Goal: Task Accomplishment & Management: Use online tool/utility

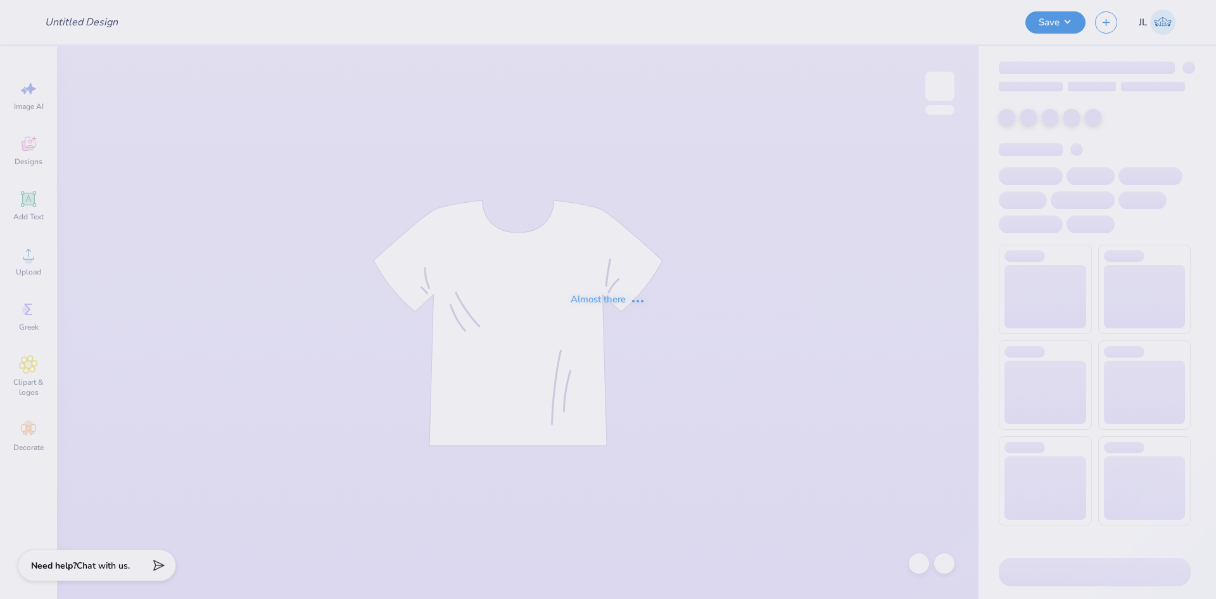
type input "Gym Shirt"
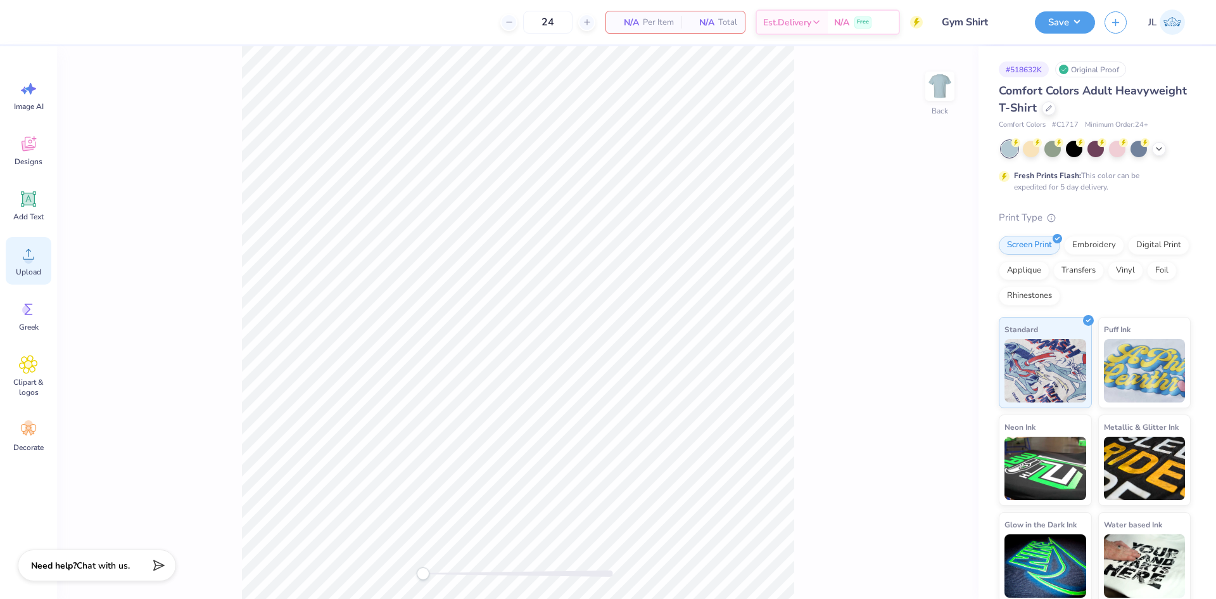
click at [29, 256] on circle at bounding box center [28, 259] width 9 height 9
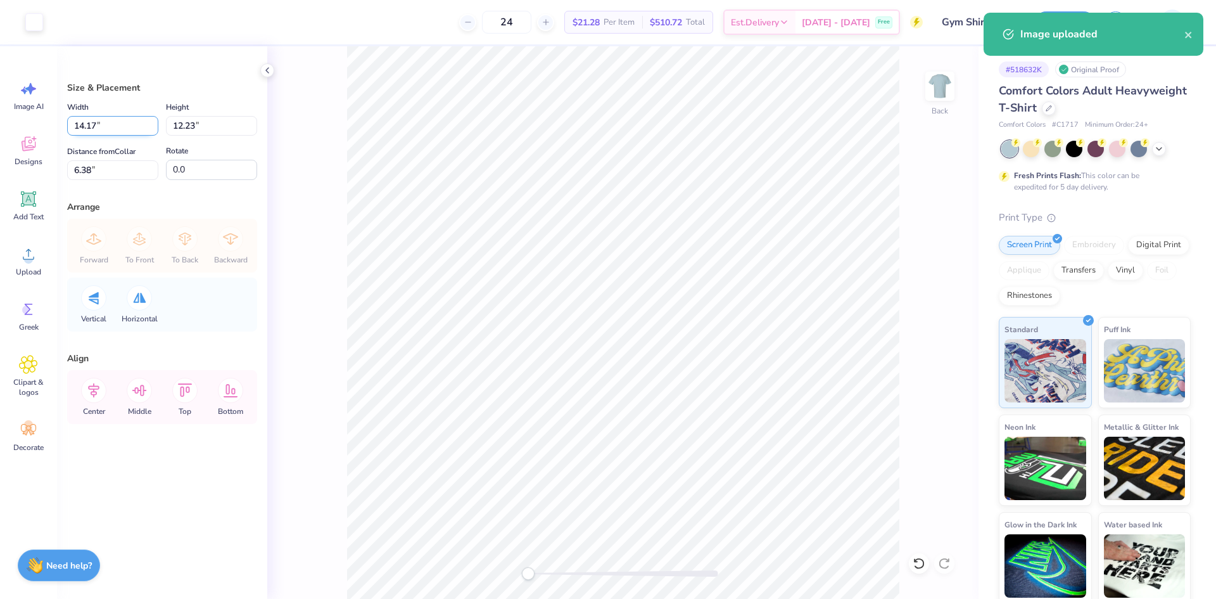
click at [84, 130] on input "14.17" at bounding box center [112, 126] width 91 height 20
type input "1.93"
type input "1.67"
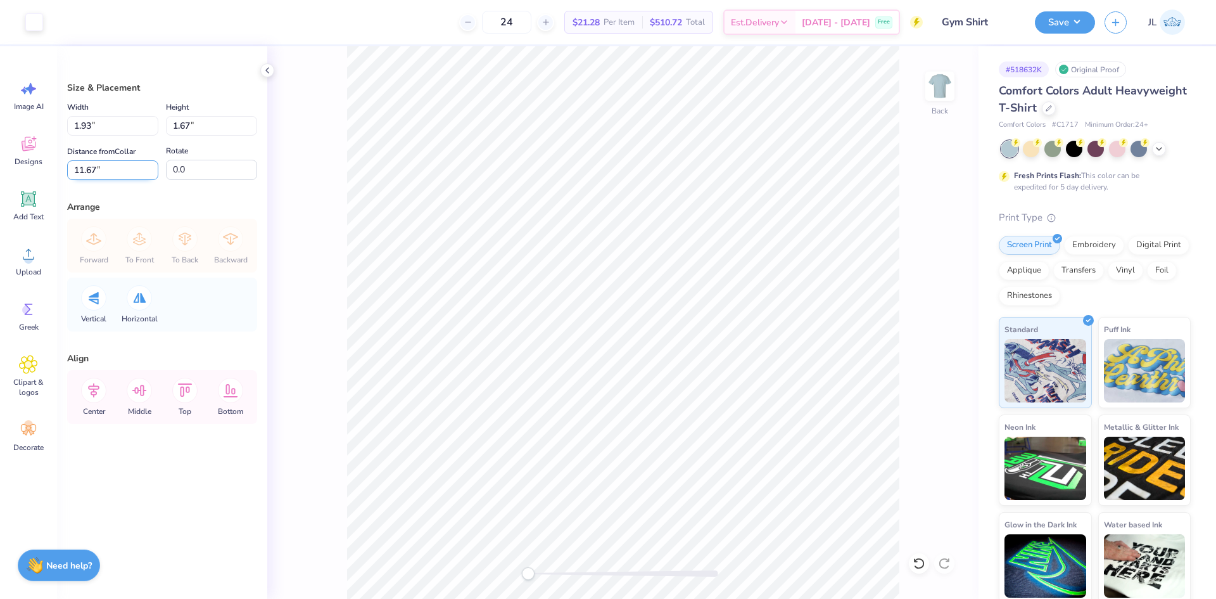
click at [84, 166] on input "11.67" at bounding box center [112, 170] width 91 height 20
type input "3"
click at [81, 129] on input "1.93" at bounding box center [112, 126] width 91 height 20
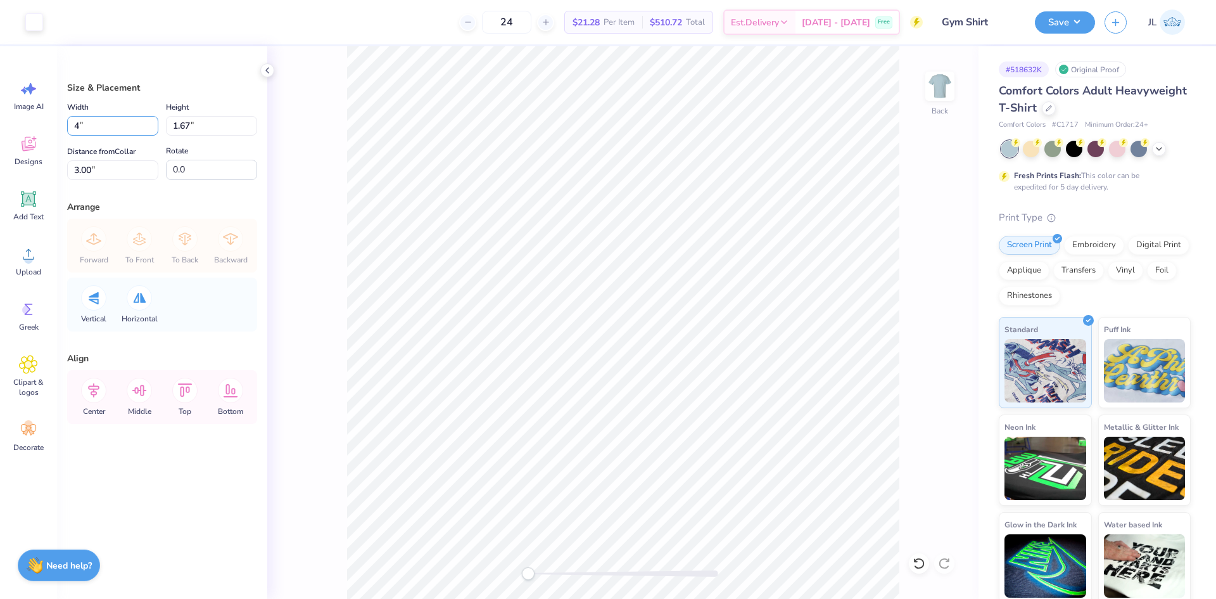
type input "4.00"
type input "3.45"
type input "2.11"
click at [87, 128] on input "4.00" at bounding box center [112, 126] width 91 height 20
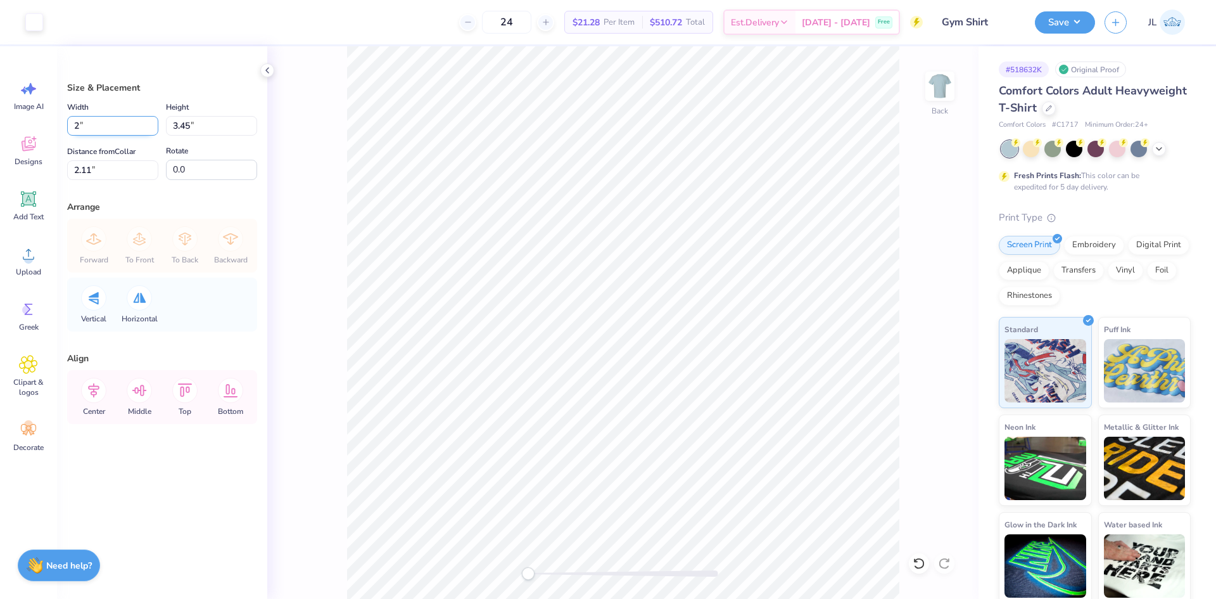
type input "2.00"
type input "1.73"
click at [79, 170] on input "2.97" at bounding box center [112, 170] width 91 height 20
type input "3"
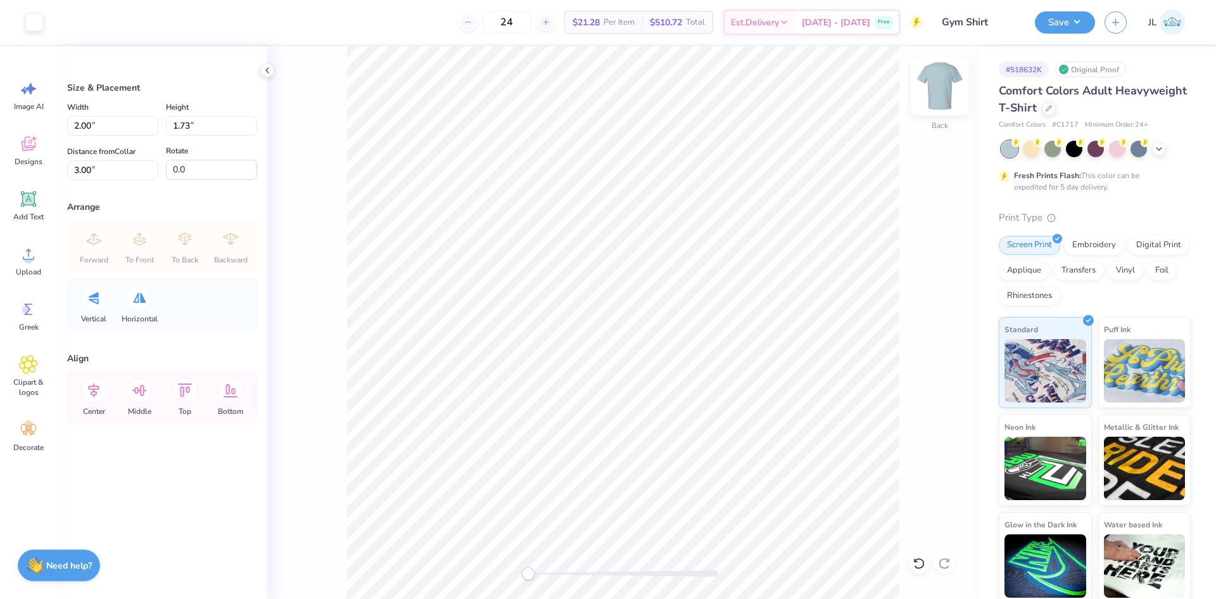
click at [950, 90] on img at bounding box center [940, 86] width 51 height 51
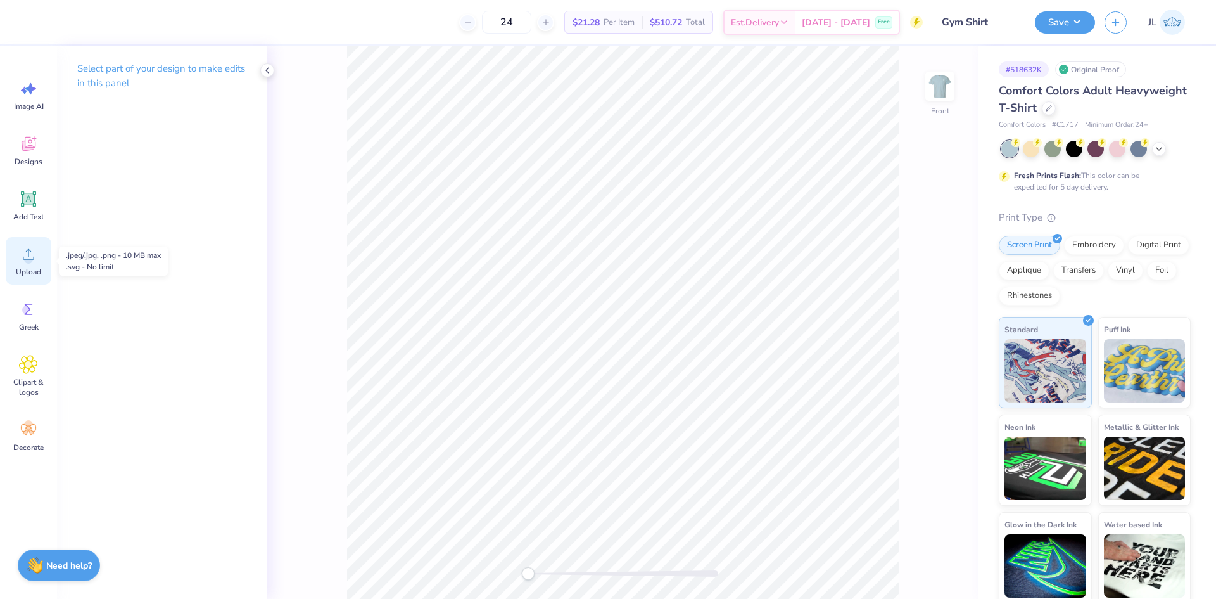
click at [32, 267] on span "Upload" at bounding box center [28, 272] width 25 height 10
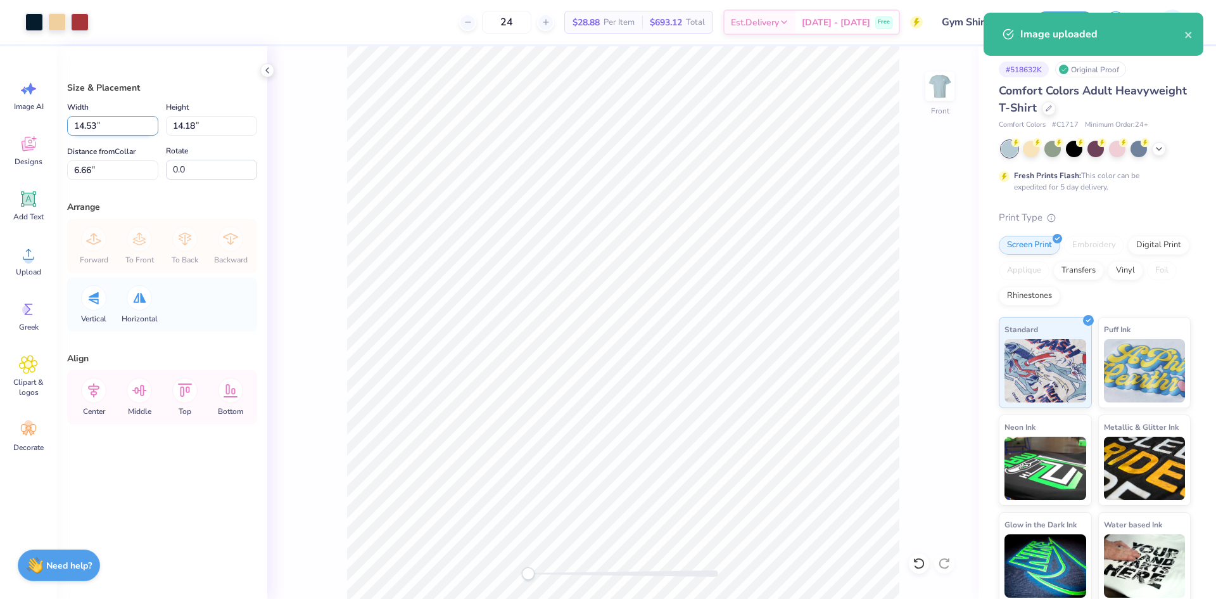
click at [83, 127] on input "14.53" at bounding box center [112, 126] width 91 height 20
type input "12.50"
type input "12.20"
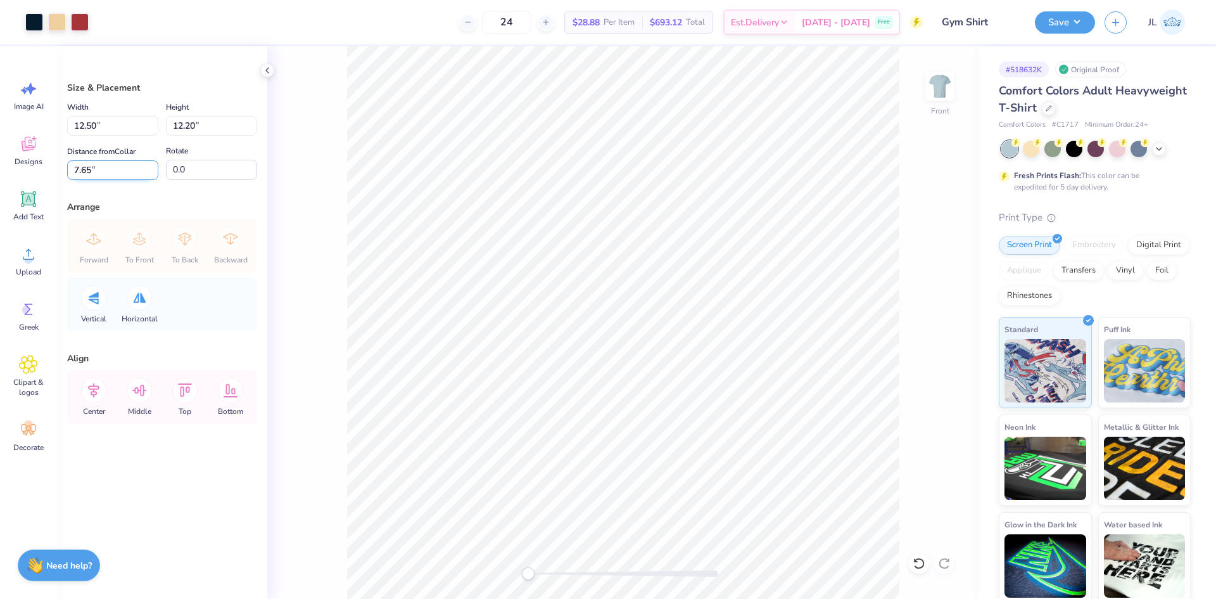
click at [79, 170] on input "7.65" at bounding box center [112, 170] width 91 height 20
type input "3"
click at [941, 95] on img at bounding box center [940, 86] width 51 height 51
click at [1060, 15] on button "Save" at bounding box center [1065, 21] width 60 height 22
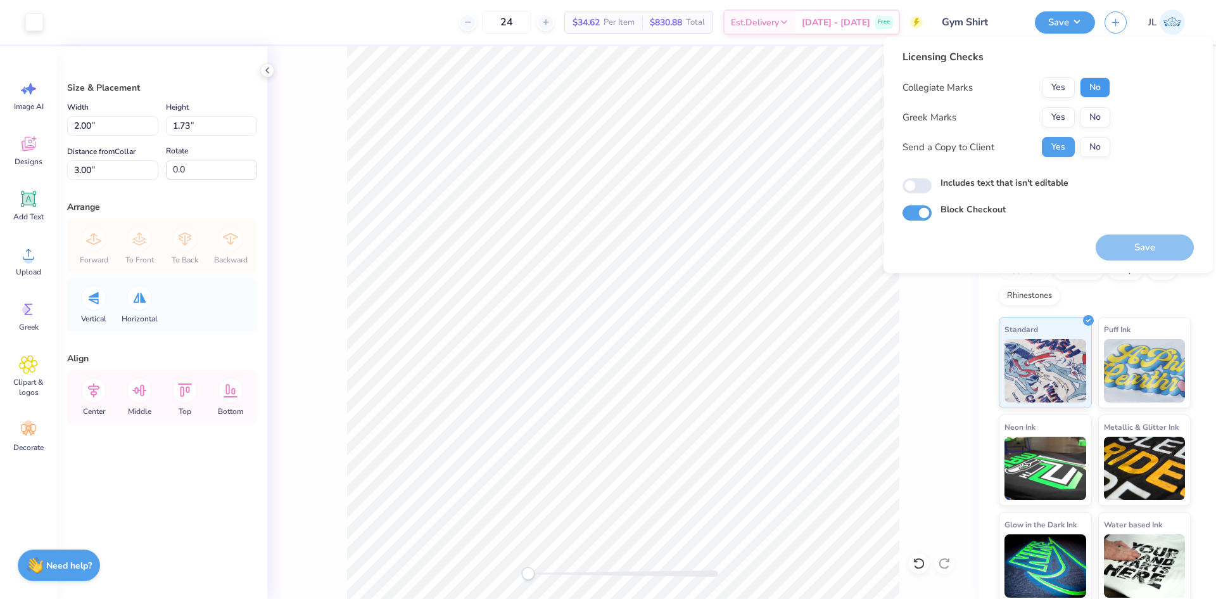
click at [1088, 90] on button "No" at bounding box center [1095, 87] width 30 height 20
click at [1094, 120] on button "No" at bounding box center [1095, 117] width 30 height 20
click at [1133, 252] on button "Save" at bounding box center [1145, 247] width 98 height 26
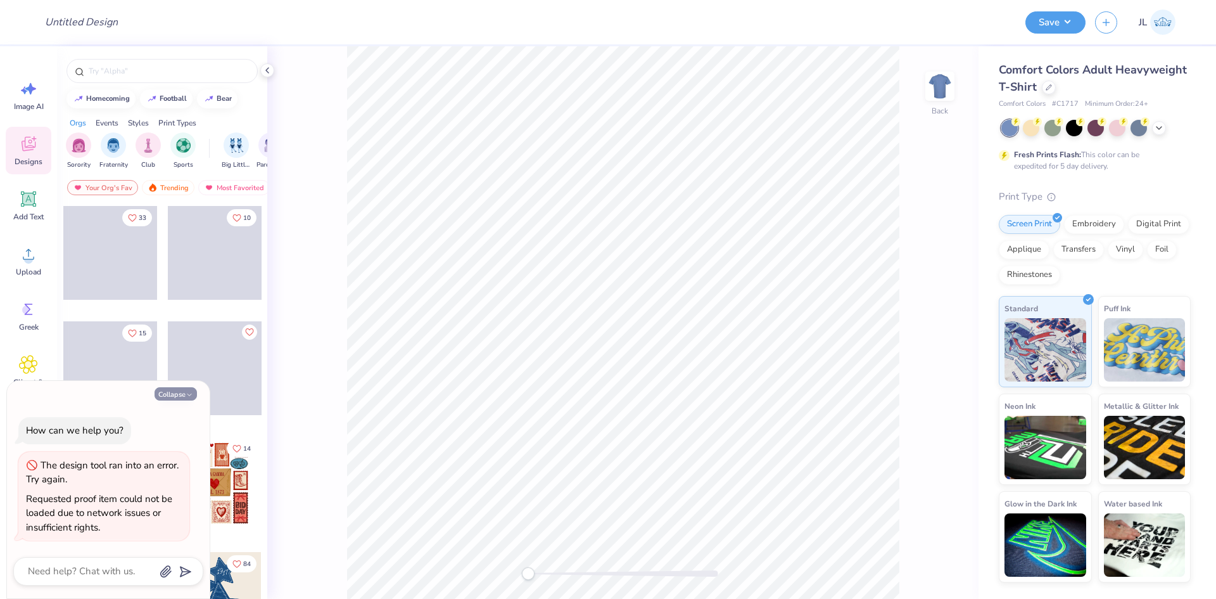
click at [174, 395] on button "Collapse" at bounding box center [176, 393] width 42 height 13
type textarea "x"
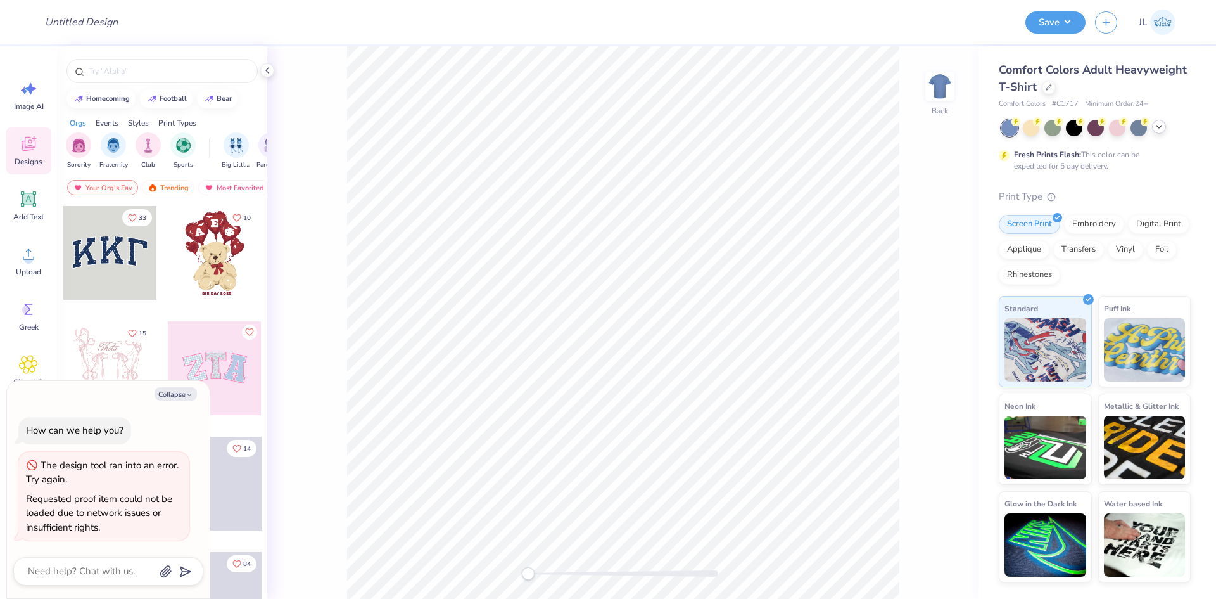
click at [1161, 126] on polyline at bounding box center [1159, 126] width 5 height 3
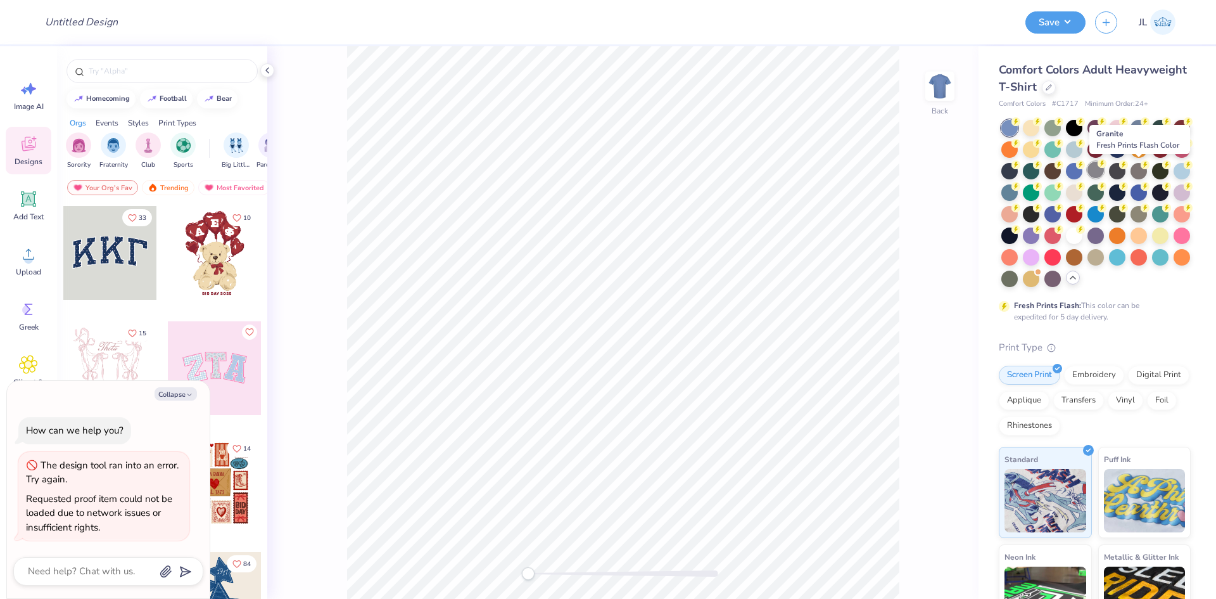
click at [1104, 171] on div at bounding box center [1096, 170] width 16 height 16
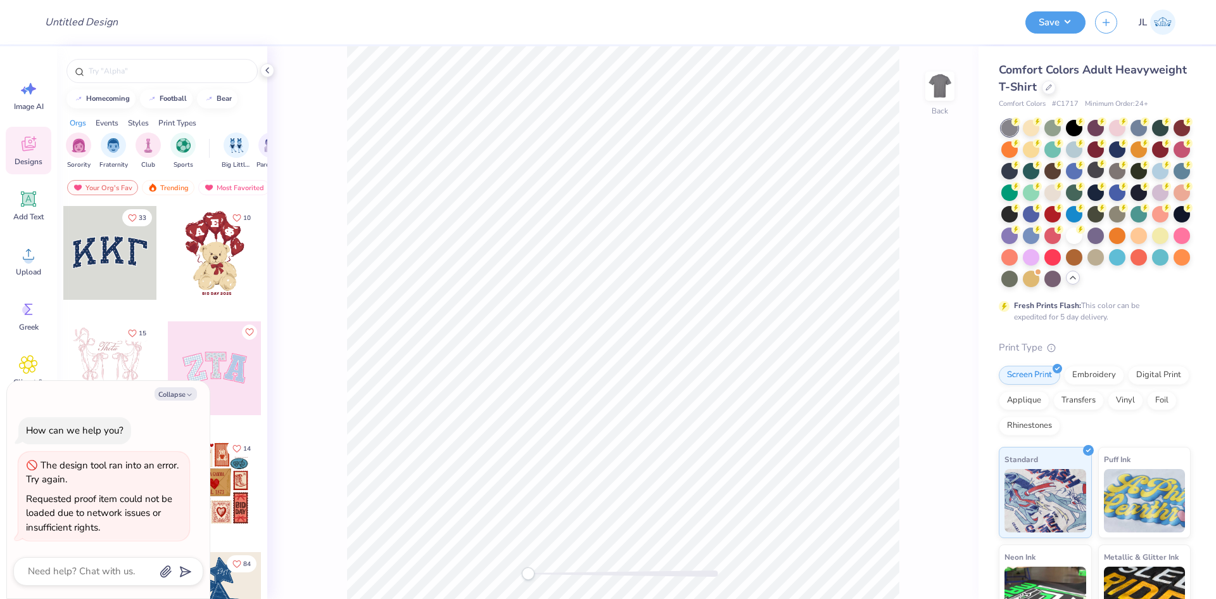
type textarea "x"
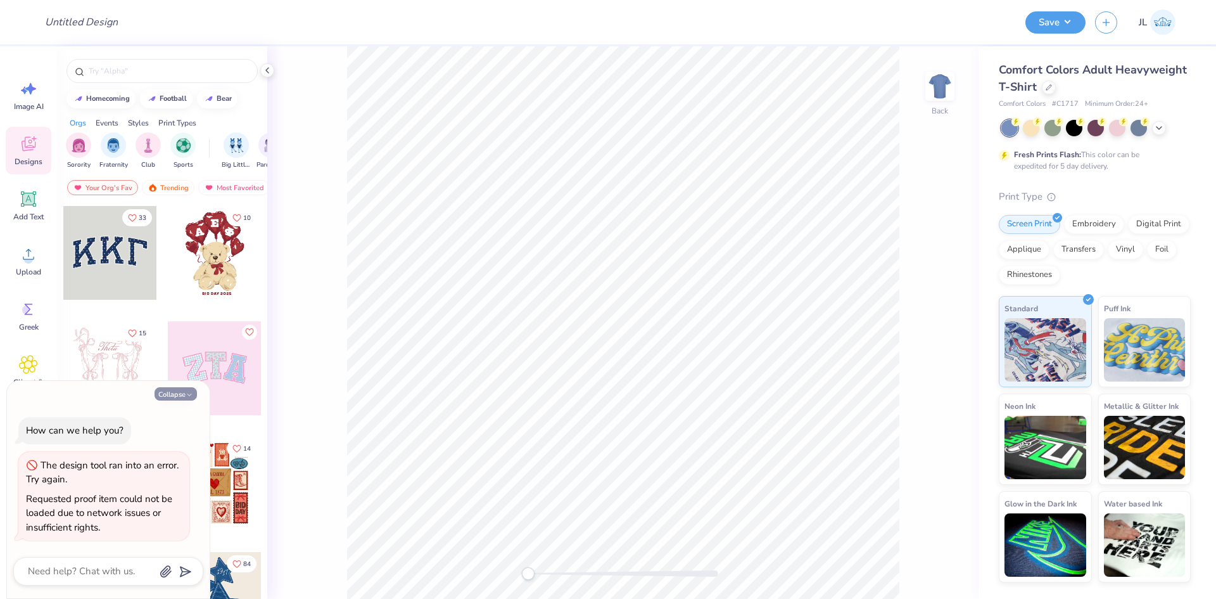
click at [167, 397] on button "Collapse" at bounding box center [176, 393] width 42 height 13
type textarea "x"
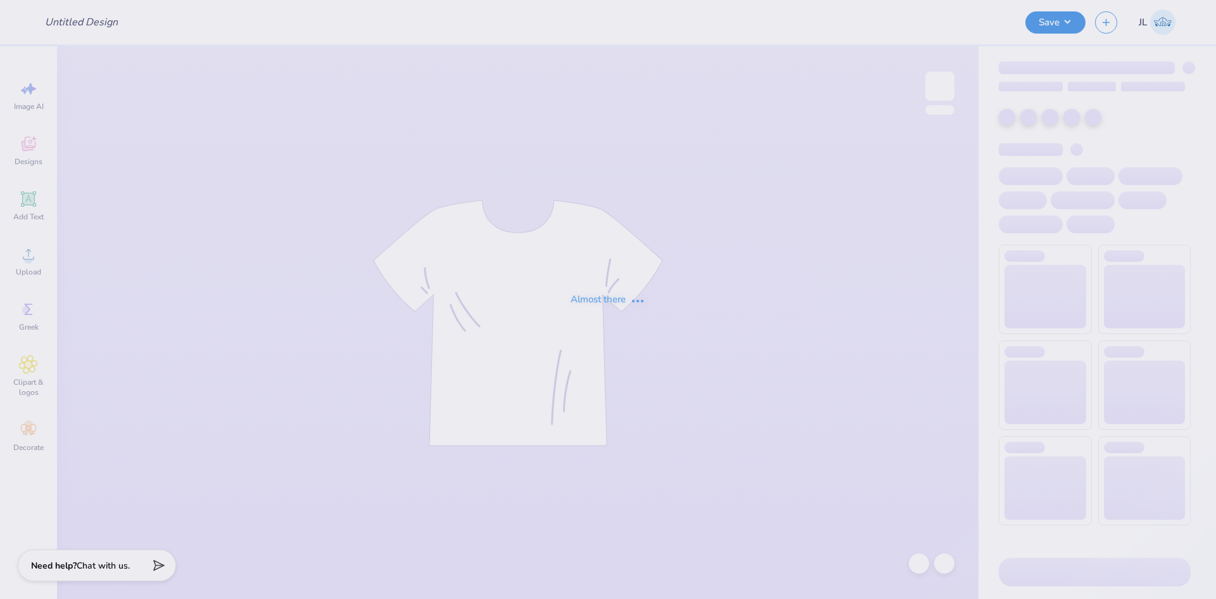
type input "[PERSON_NAME] : [US_STATE][GEOGRAPHIC_DATA], [GEOGRAPHIC_DATA]"
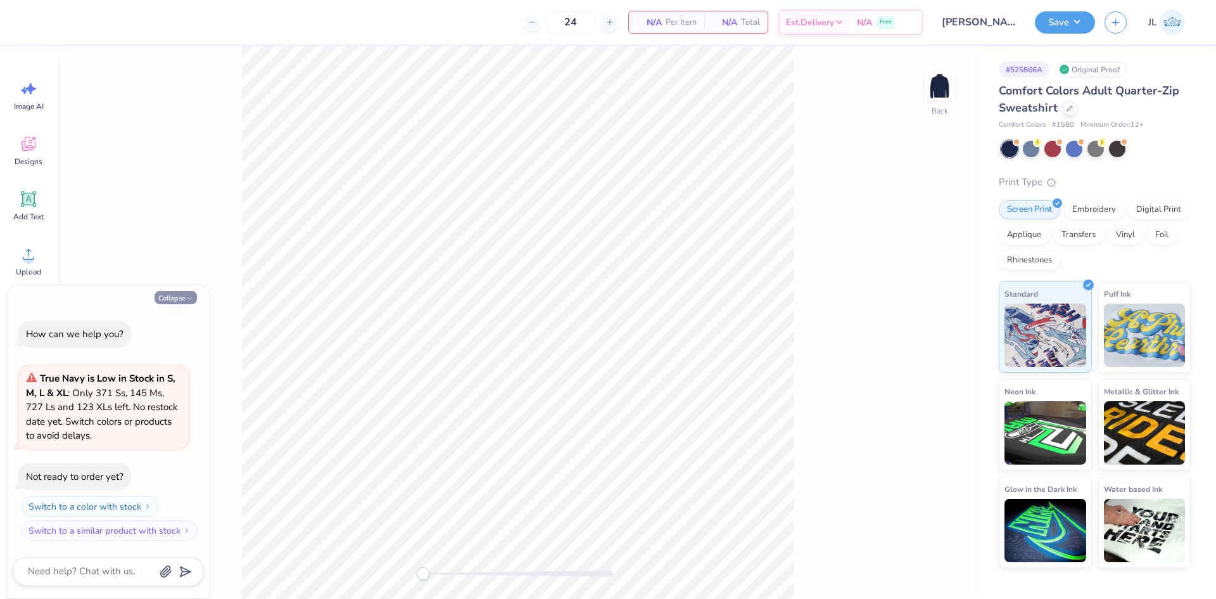
click at [181, 299] on button "Collapse" at bounding box center [176, 297] width 42 height 13
type textarea "x"
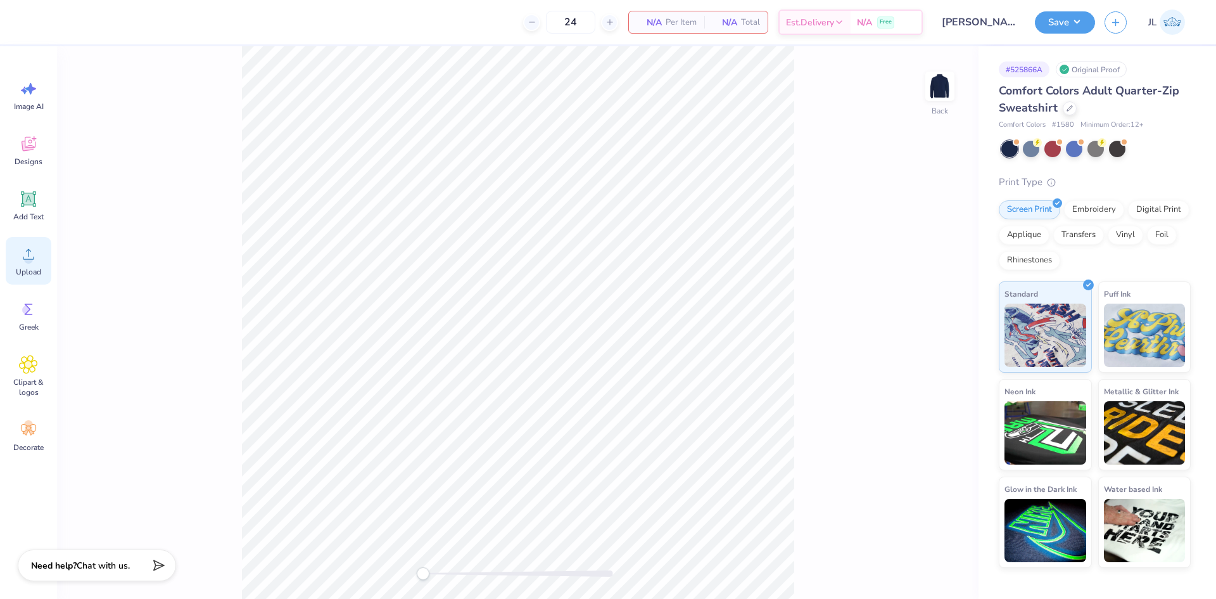
click at [23, 264] on div "Upload" at bounding box center [29, 261] width 46 height 48
click at [35, 274] on span "Upload" at bounding box center [28, 272] width 25 height 10
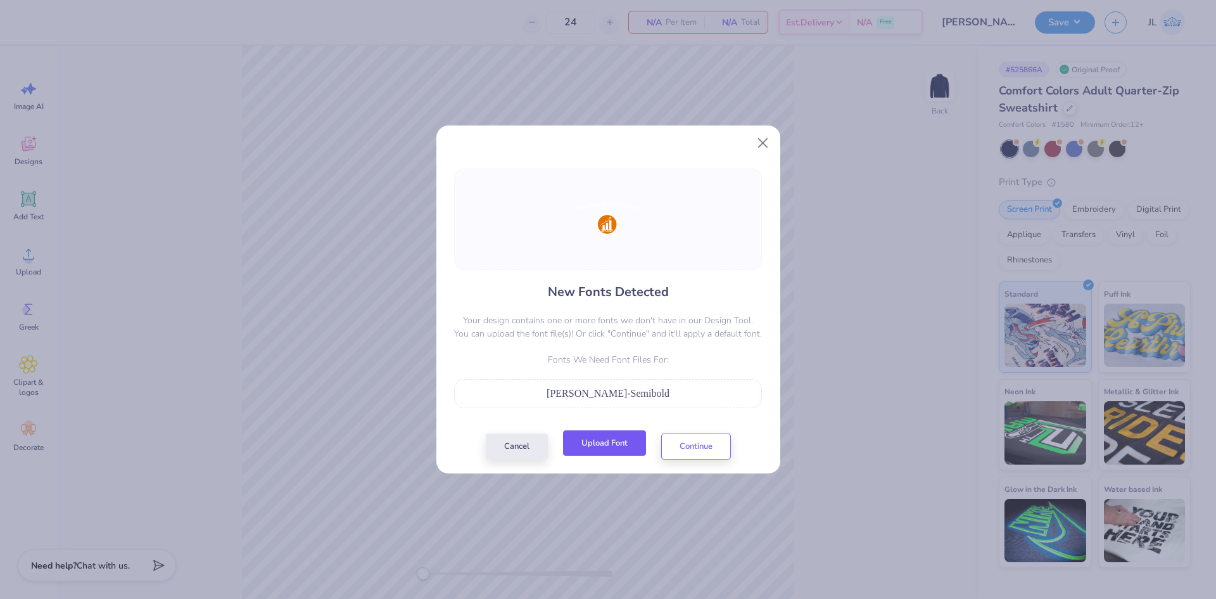
click at [599, 444] on button "Upload Font" at bounding box center [604, 443] width 83 height 26
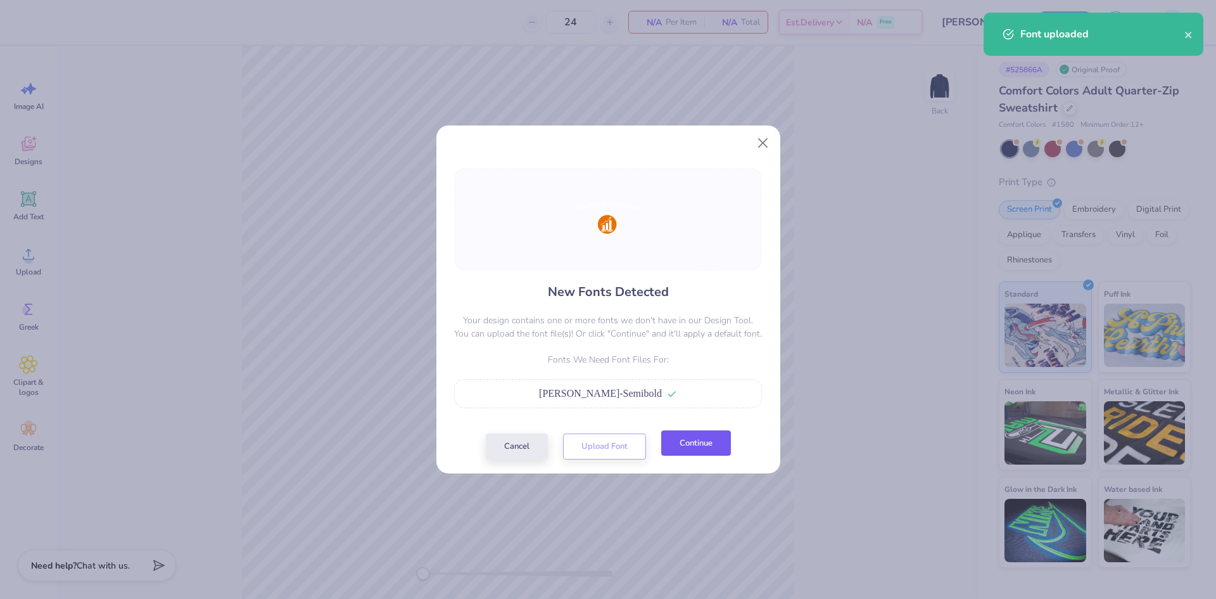
click at [687, 447] on button "Continue" at bounding box center [696, 443] width 70 height 26
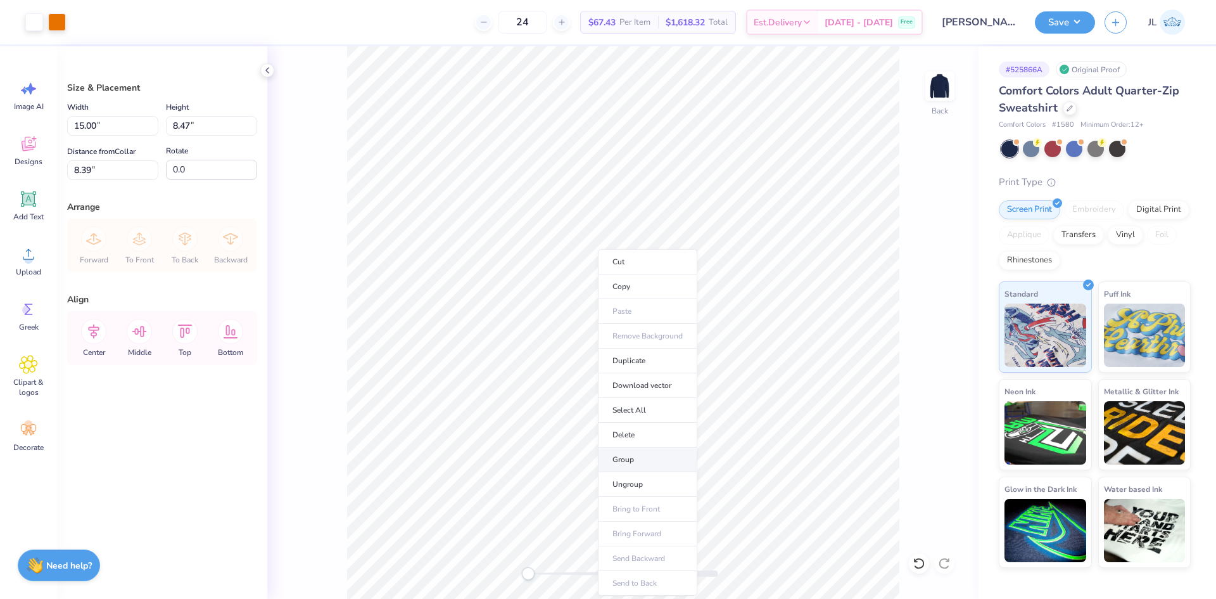
click at [649, 459] on li "Group" at bounding box center [647, 459] width 99 height 25
click at [85, 129] on input "15.00" at bounding box center [112, 126] width 91 height 20
click at [87, 128] on input "15.00" at bounding box center [112, 126] width 91 height 20
click at [85, 127] on input "15.00" at bounding box center [112, 126] width 91 height 20
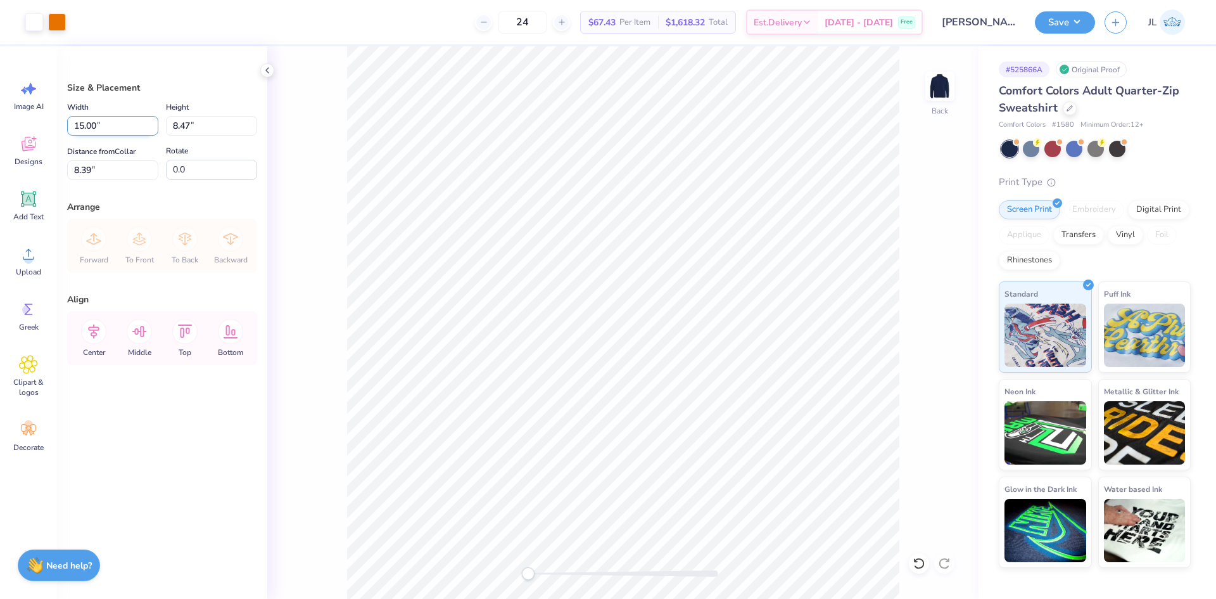
click at [85, 127] on input "15.00" at bounding box center [112, 126] width 91 height 20
click at [157, 96] on div "Size & Placement Width 15.00 15.00 " Height 8.47 8.47 " Distance from Collar 8.…" at bounding box center [162, 130] width 190 height 99
click at [82, 127] on input "15.00" at bounding box center [112, 126] width 91 height 20
type input "8.00"
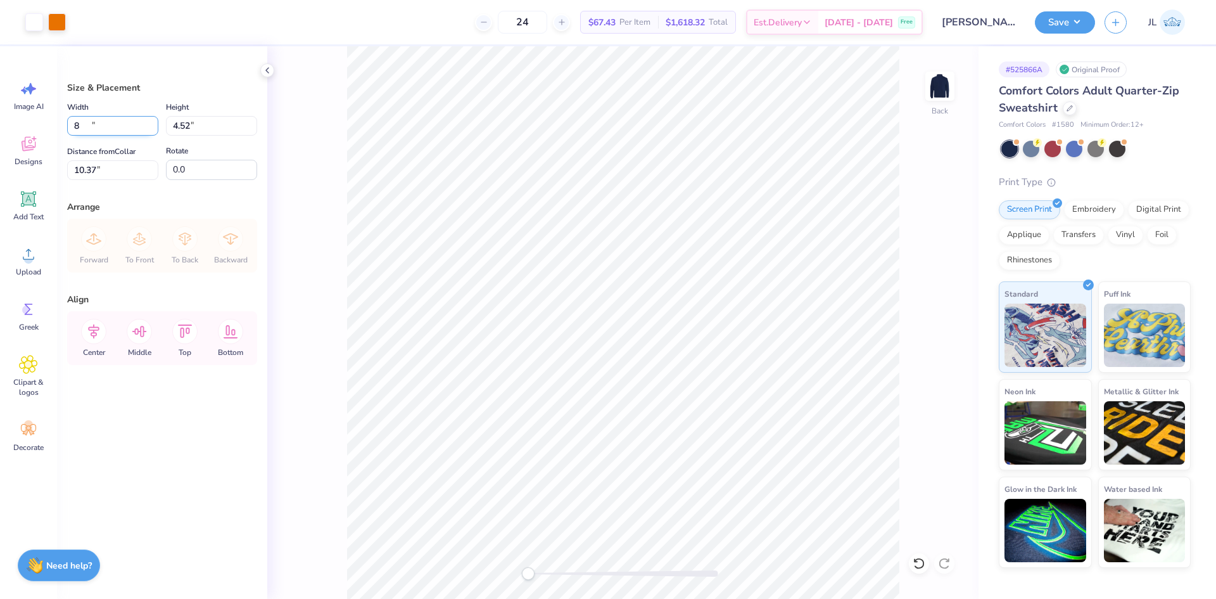
type input "4.52"
type input "10.37"
click at [87, 167] on input "10.37" at bounding box center [112, 170] width 91 height 20
type input "6"
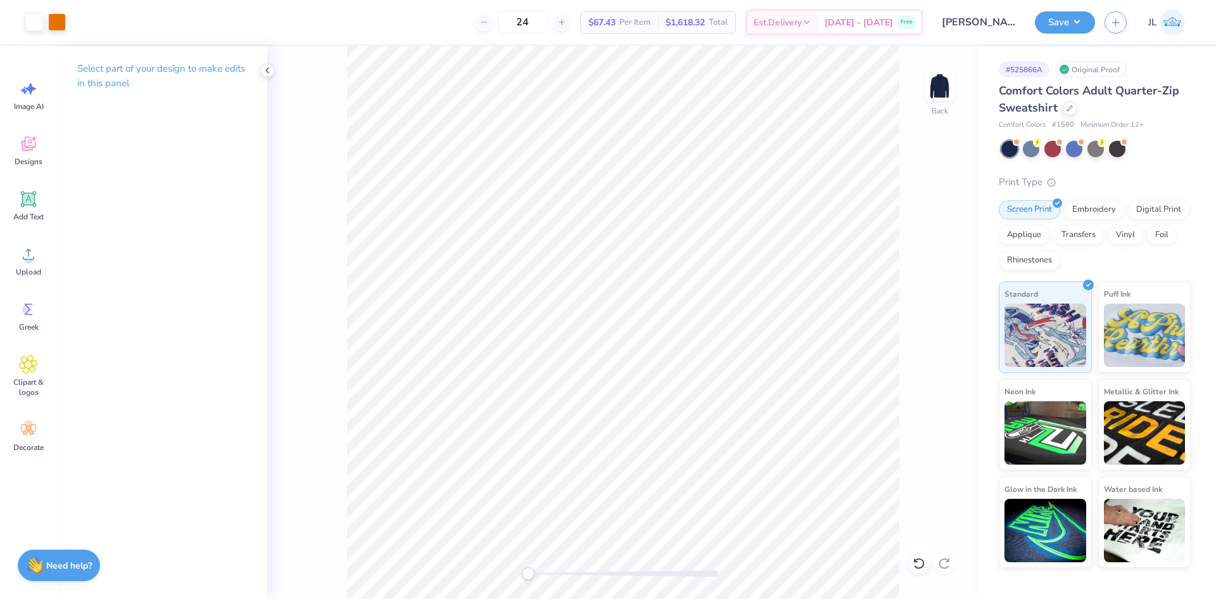
click at [501, 546] on div "Back" at bounding box center [623, 322] width 712 height 552
click at [1080, 18] on button "Save" at bounding box center [1065, 21] width 60 height 22
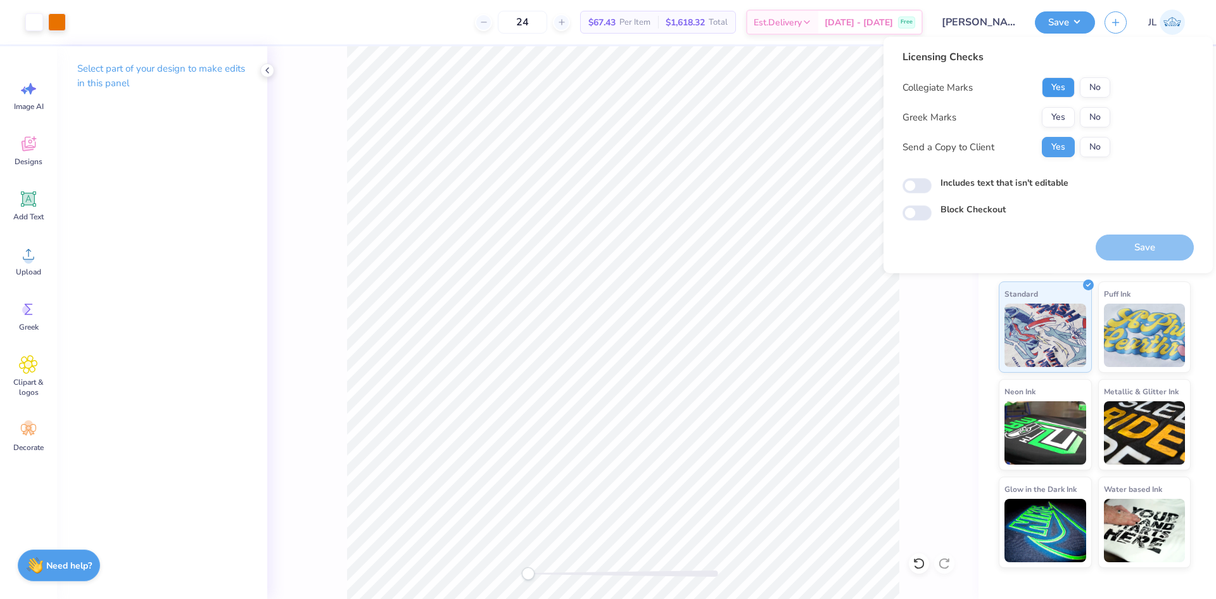
click at [1061, 91] on button "Yes" at bounding box center [1058, 87] width 33 height 20
click at [1090, 120] on button "No" at bounding box center [1095, 117] width 30 height 20
click at [1132, 251] on button "Save" at bounding box center [1145, 247] width 98 height 26
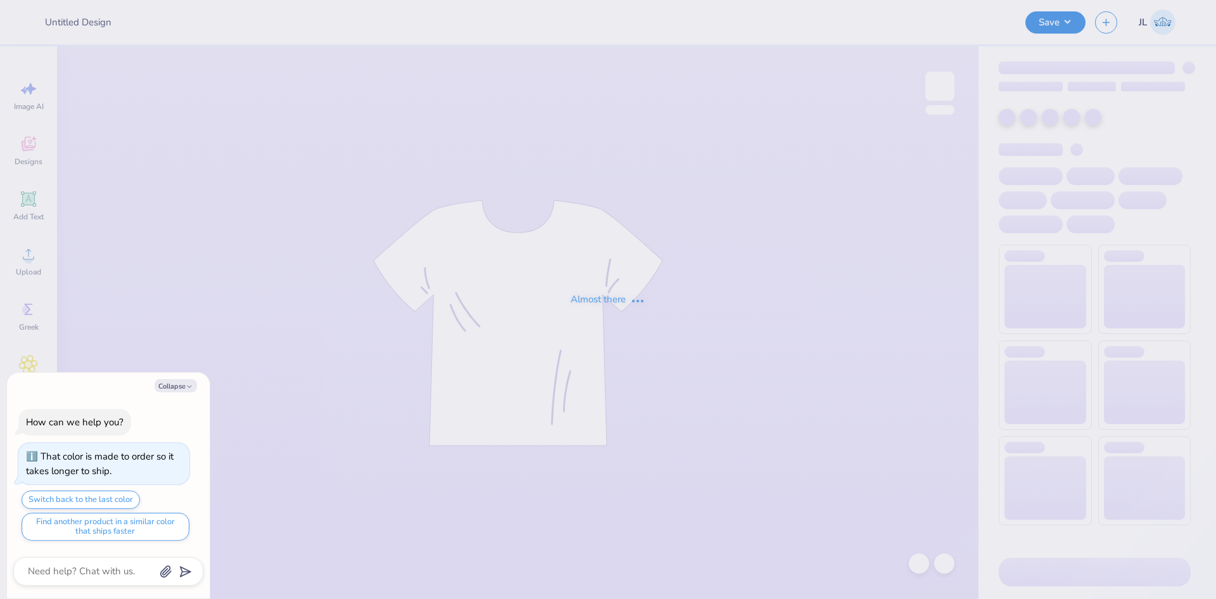
type textarea "x"
type input "tri delta"
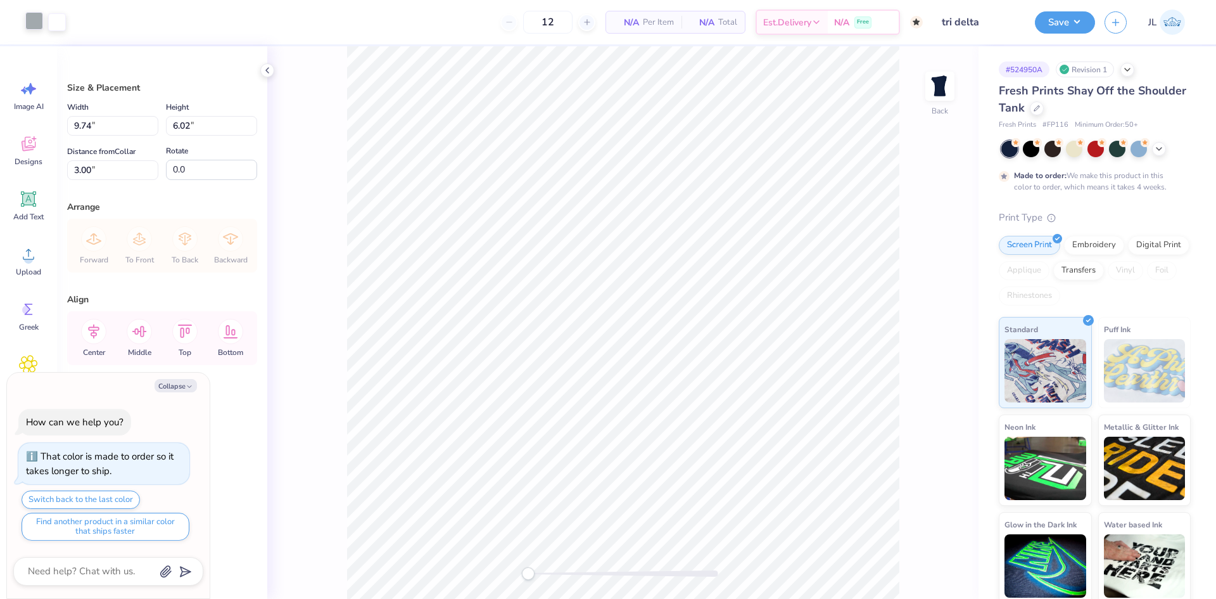
click at [35, 22] on div at bounding box center [34, 21] width 18 height 18
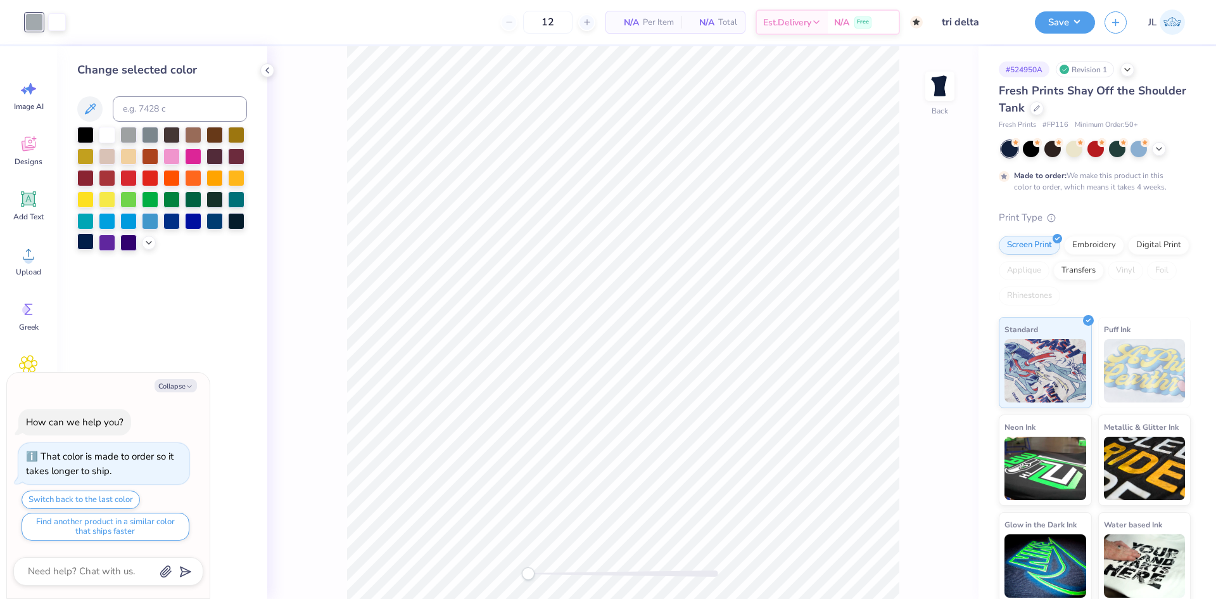
click at [84, 244] on div at bounding box center [85, 241] width 16 height 16
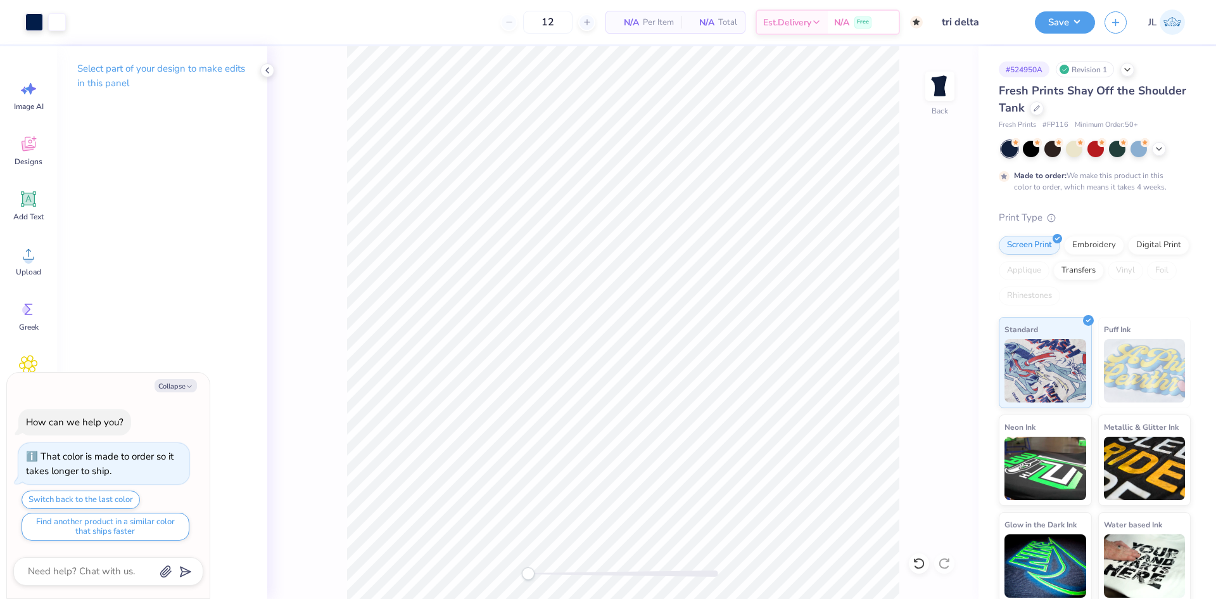
click at [504, 556] on div "Back" at bounding box center [623, 322] width 712 height 552
click at [37, 24] on div at bounding box center [34, 21] width 18 height 18
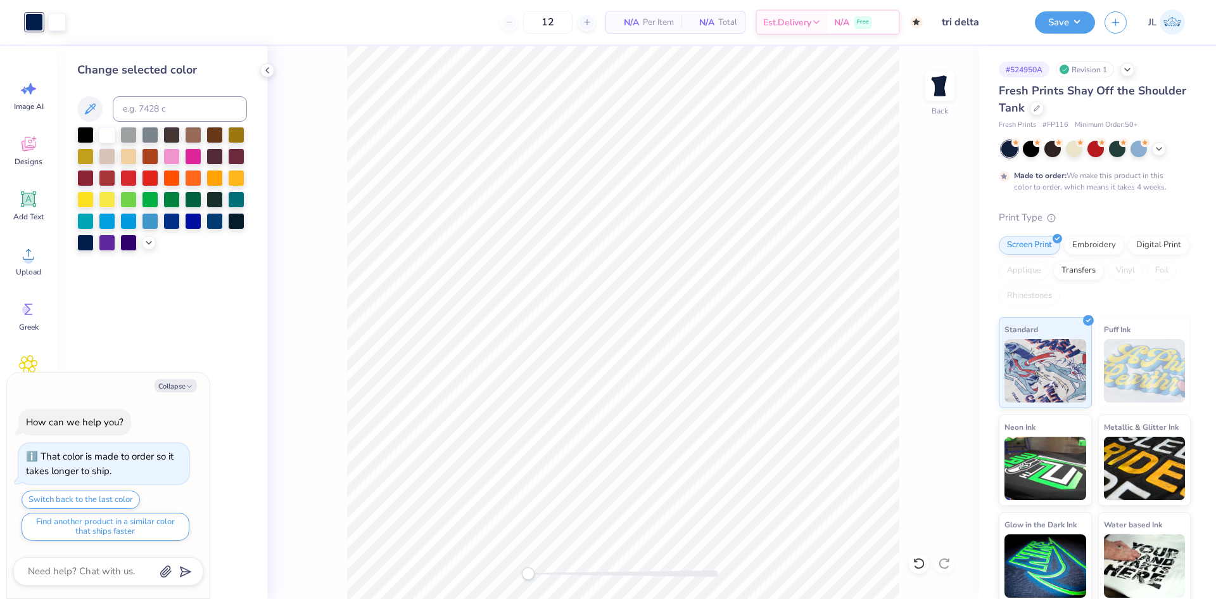
drag, startPoint x: 144, startPoint y: 132, endPoint x: 336, endPoint y: 106, distance: 194.4
click at [144, 132] on div at bounding box center [150, 135] width 16 height 16
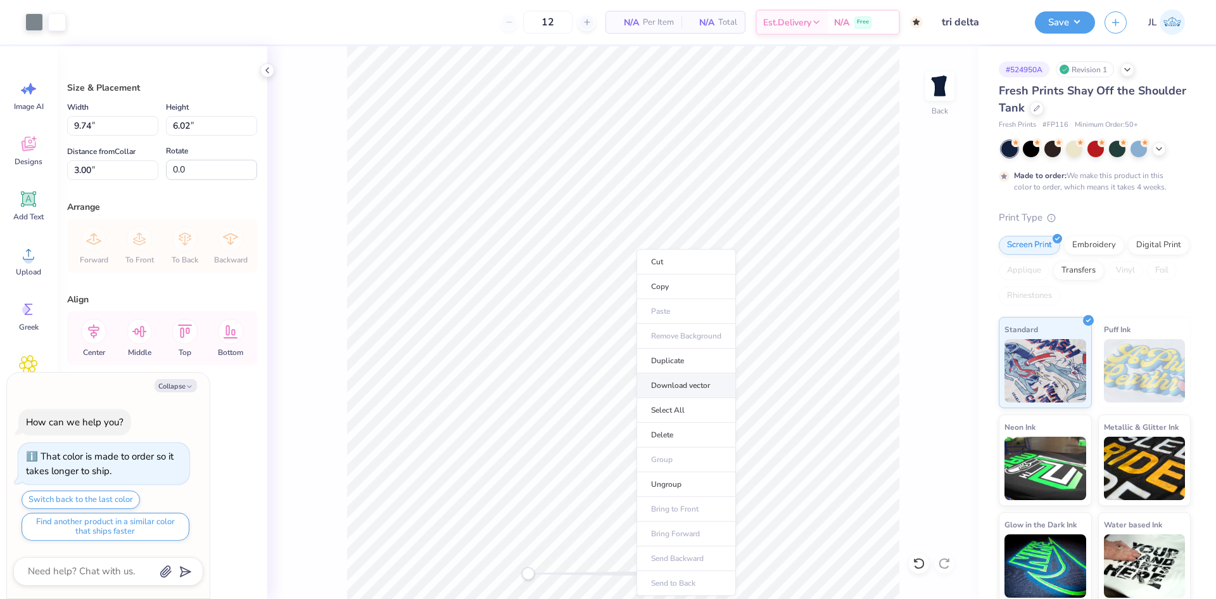
click at [699, 390] on li "Download vector" at bounding box center [686, 385] width 99 height 25
type textarea "x"
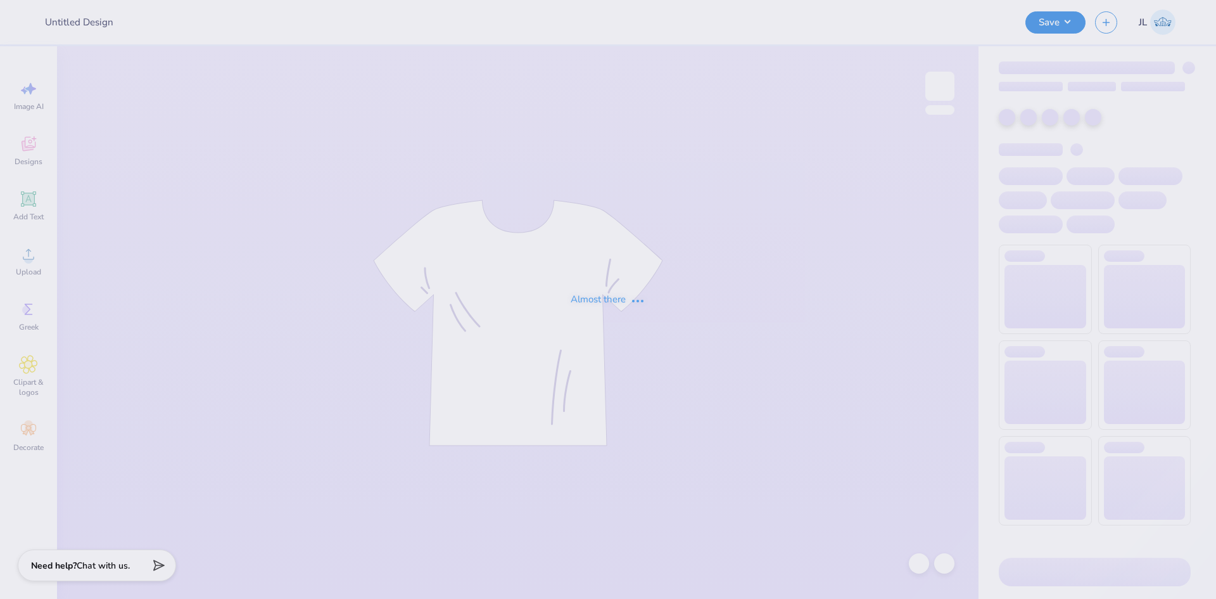
type input "tri delta"
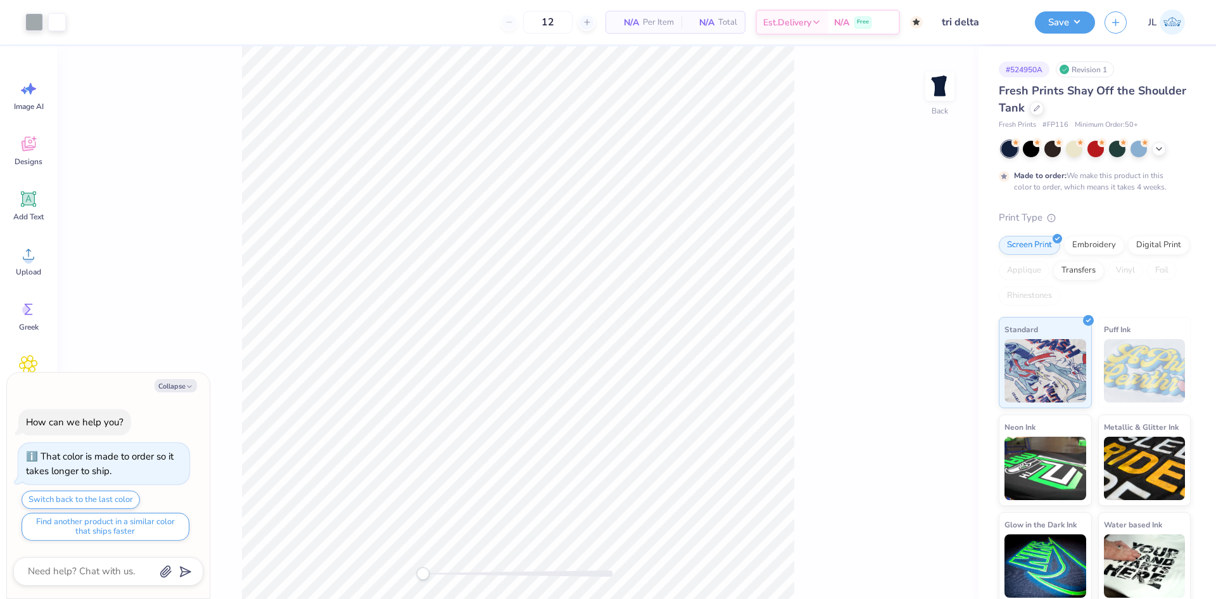
type textarea "x"
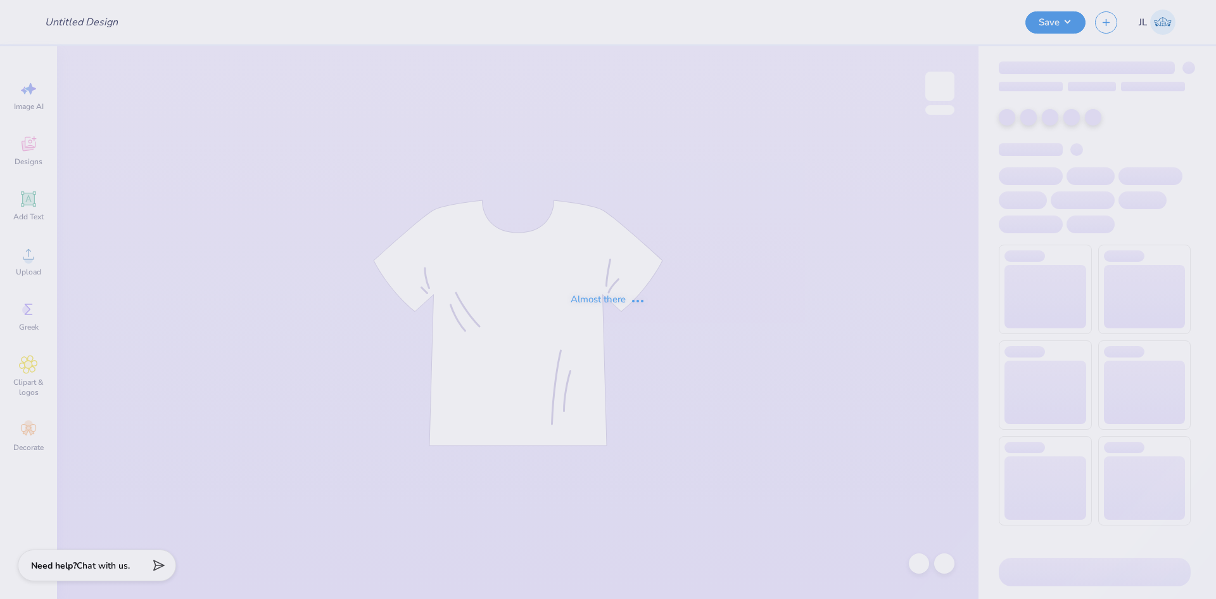
type input "tri delta"
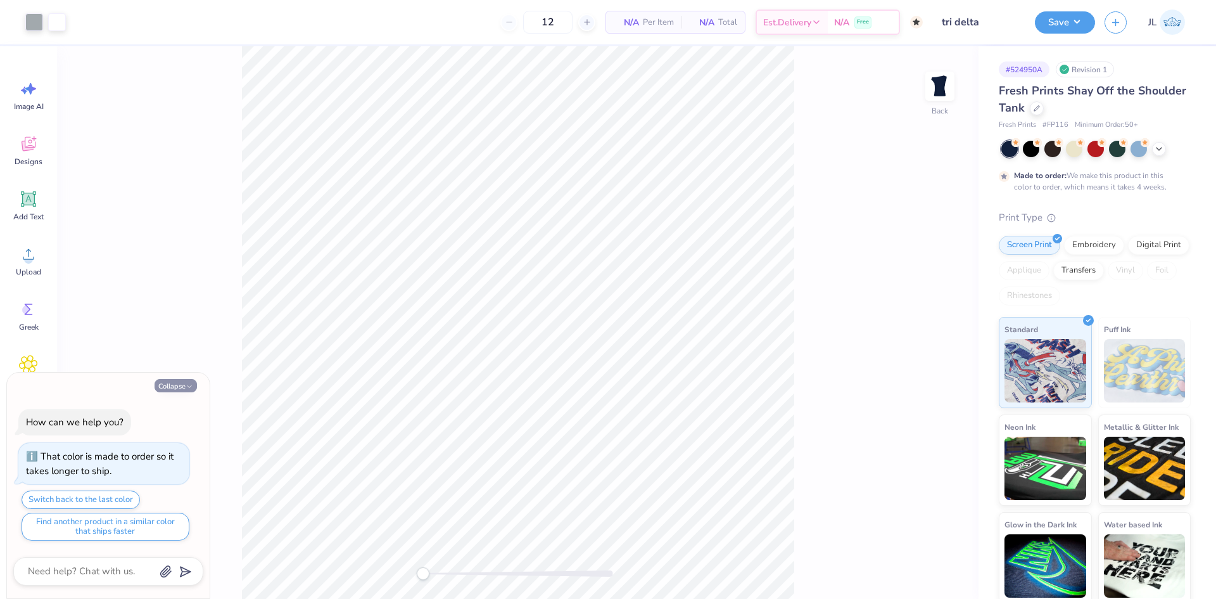
click at [181, 390] on button "Collapse" at bounding box center [176, 385] width 42 height 13
type textarea "x"
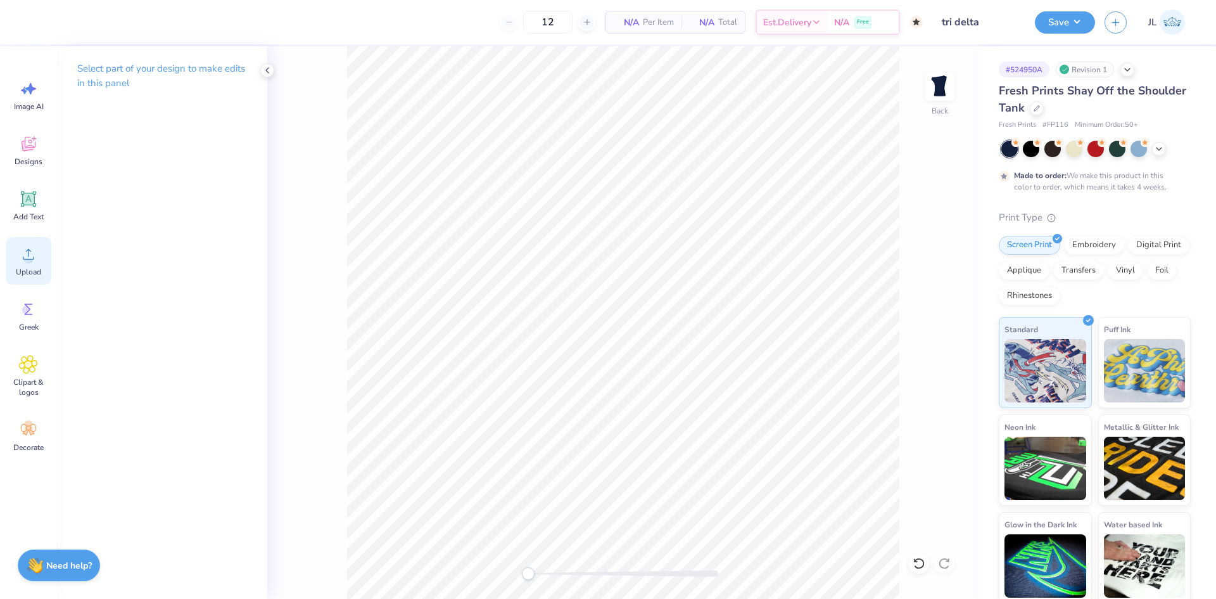
click at [18, 269] on span "Upload" at bounding box center [28, 272] width 25 height 10
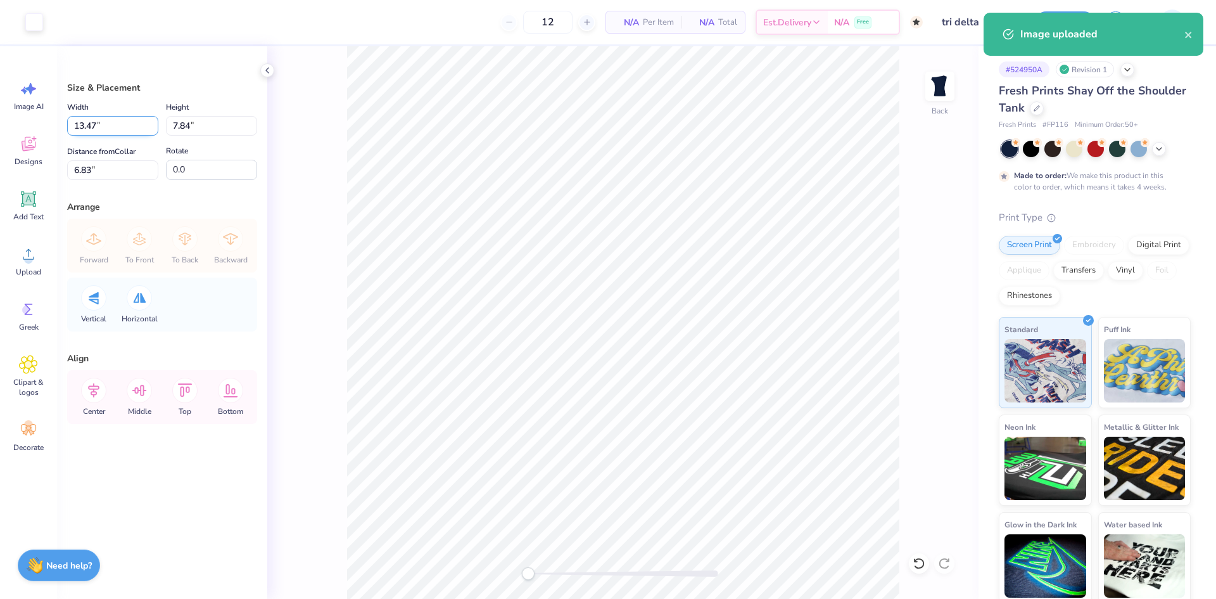
click at [82, 127] on input "13.47" at bounding box center [112, 126] width 91 height 20
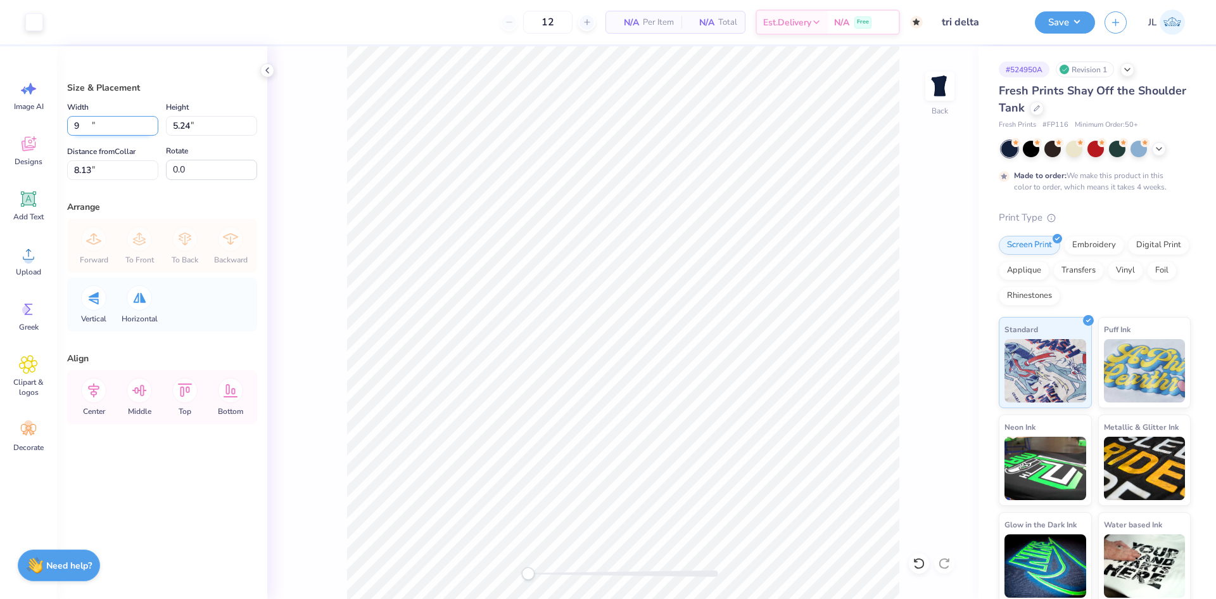
type input "9.00"
type input "5.24"
click at [84, 170] on input "8.13" at bounding box center [112, 170] width 91 height 20
type input "3"
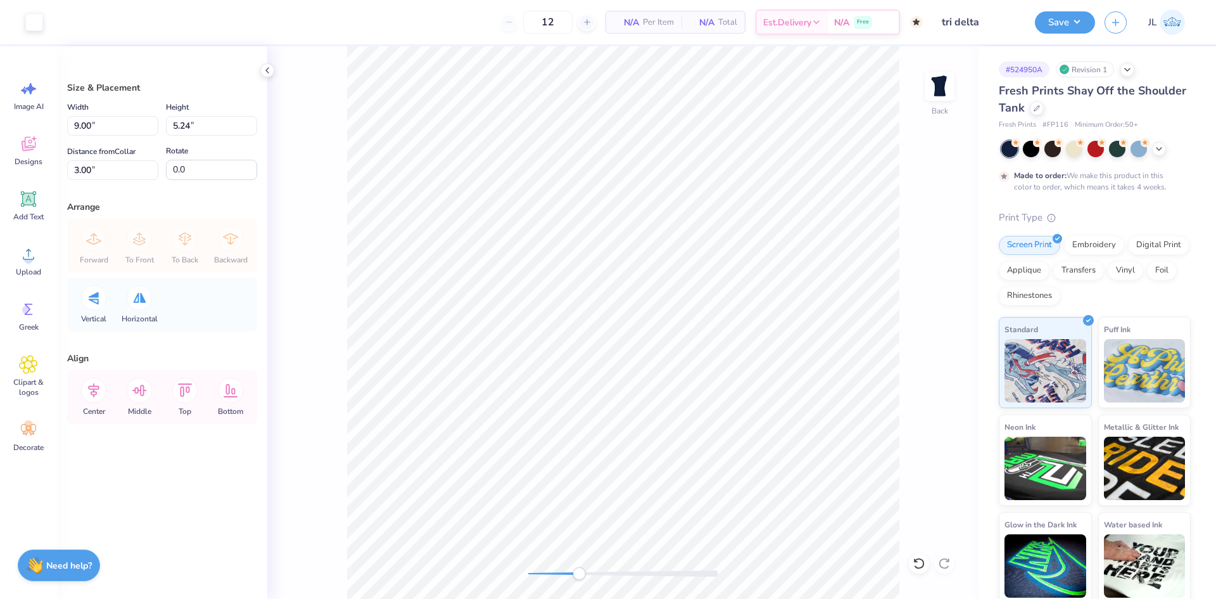
drag, startPoint x: 528, startPoint y: 573, endPoint x: 580, endPoint y: 568, distance: 52.8
click at [579, 570] on div "Accessibility label" at bounding box center [579, 573] width 13 height 13
click at [628, 559] on div "Back" at bounding box center [623, 322] width 712 height 552
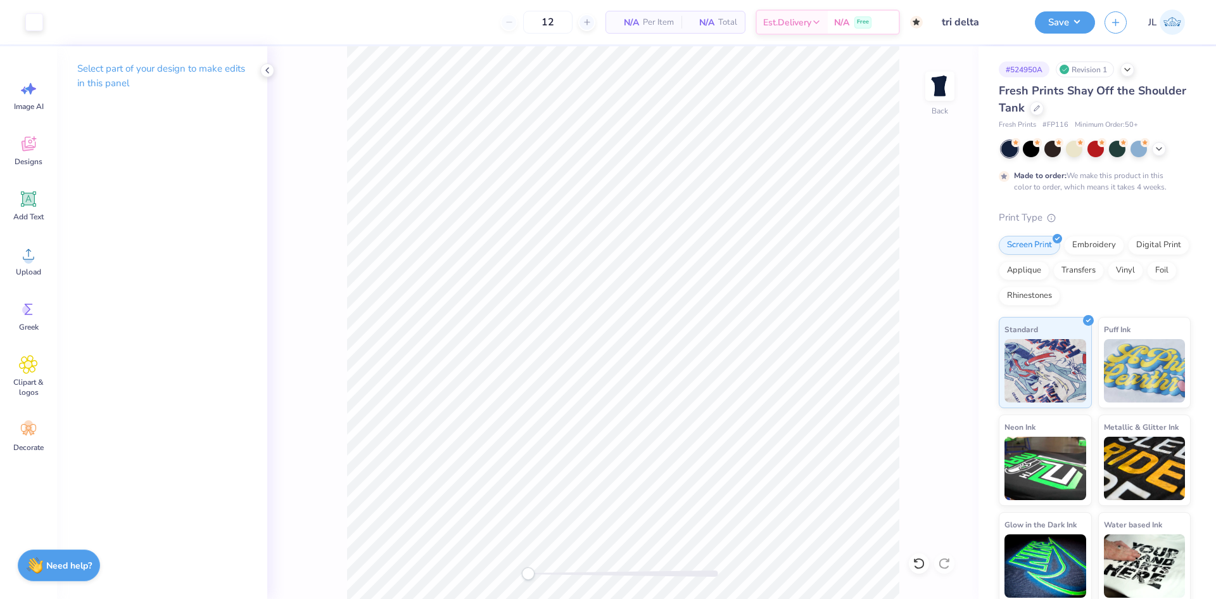
click at [492, 538] on div "Back" at bounding box center [623, 322] width 712 height 552
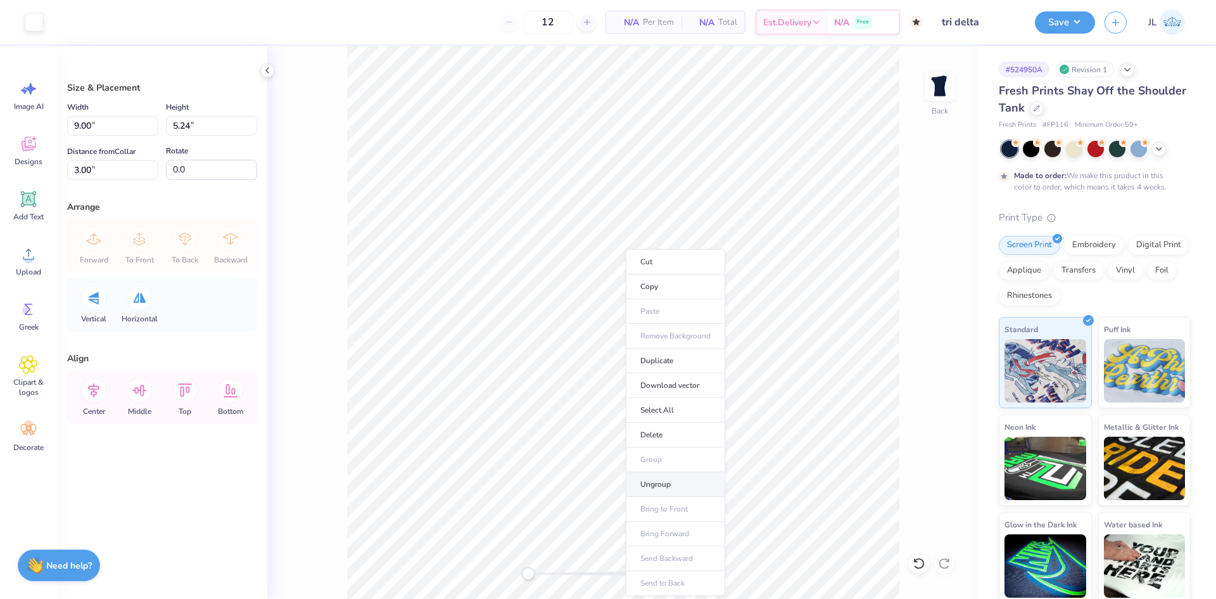
click at [680, 479] on li "Ungroup" at bounding box center [675, 484] width 99 height 25
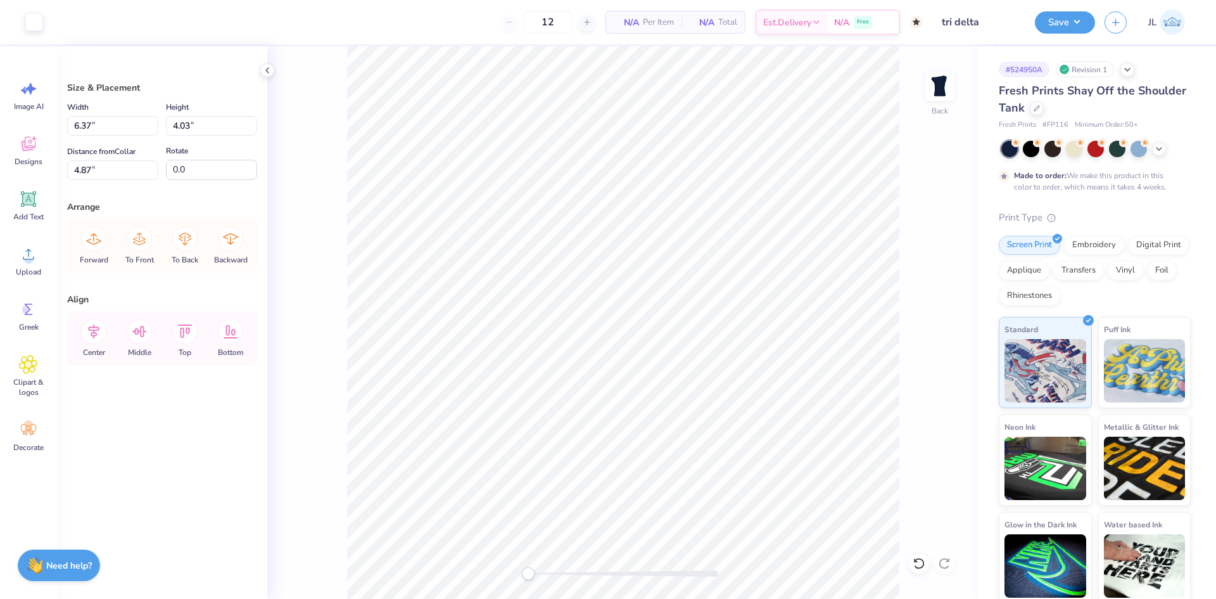
type input "6.37"
type input "4.03"
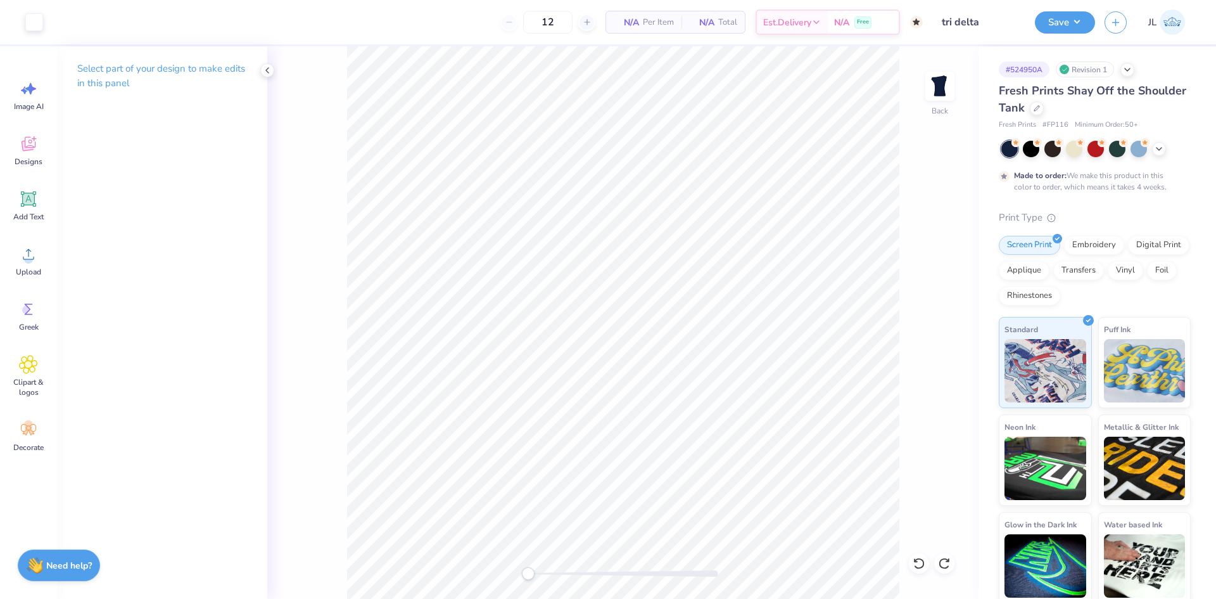
click at [537, 568] on div "Back" at bounding box center [623, 322] width 712 height 552
drag, startPoint x: 527, startPoint y: 570, endPoint x: 575, endPoint y: 570, distance: 48.2
click at [575, 570] on div "Accessibility label" at bounding box center [569, 573] width 13 height 13
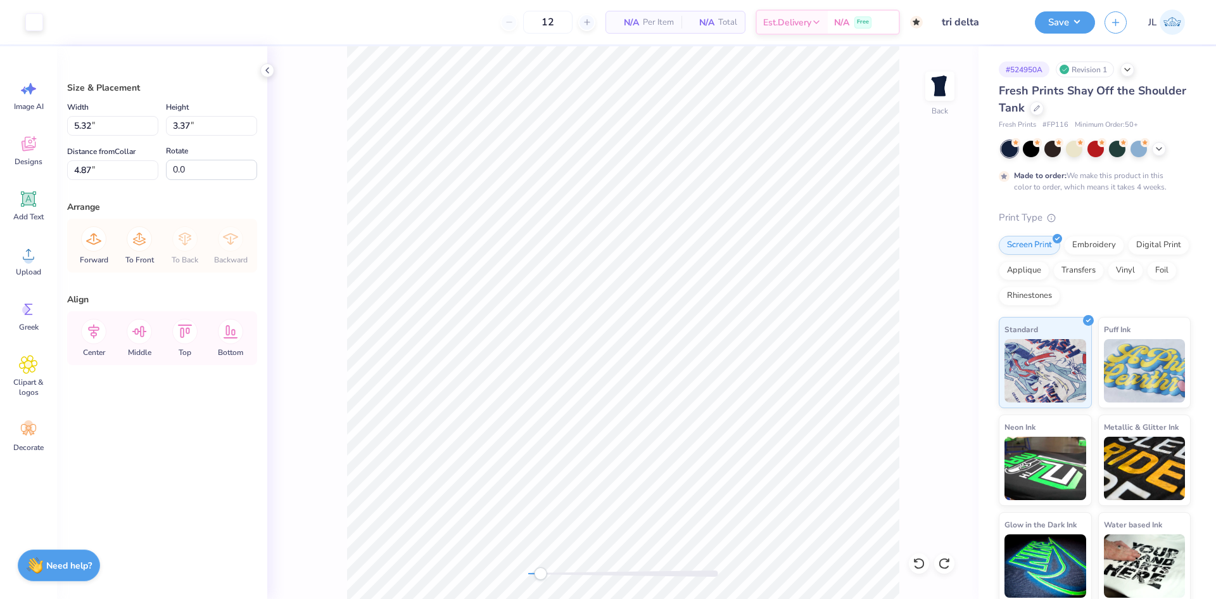
click at [508, 571] on div "Back" at bounding box center [623, 322] width 712 height 552
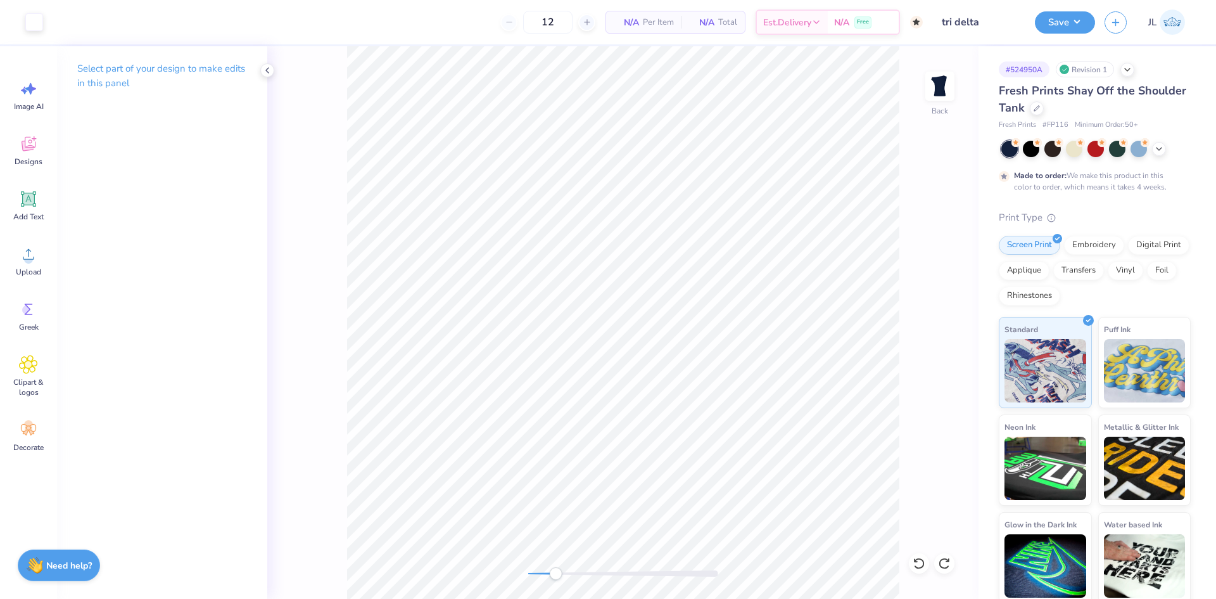
click at [561, 564] on div "Back" at bounding box center [623, 322] width 712 height 552
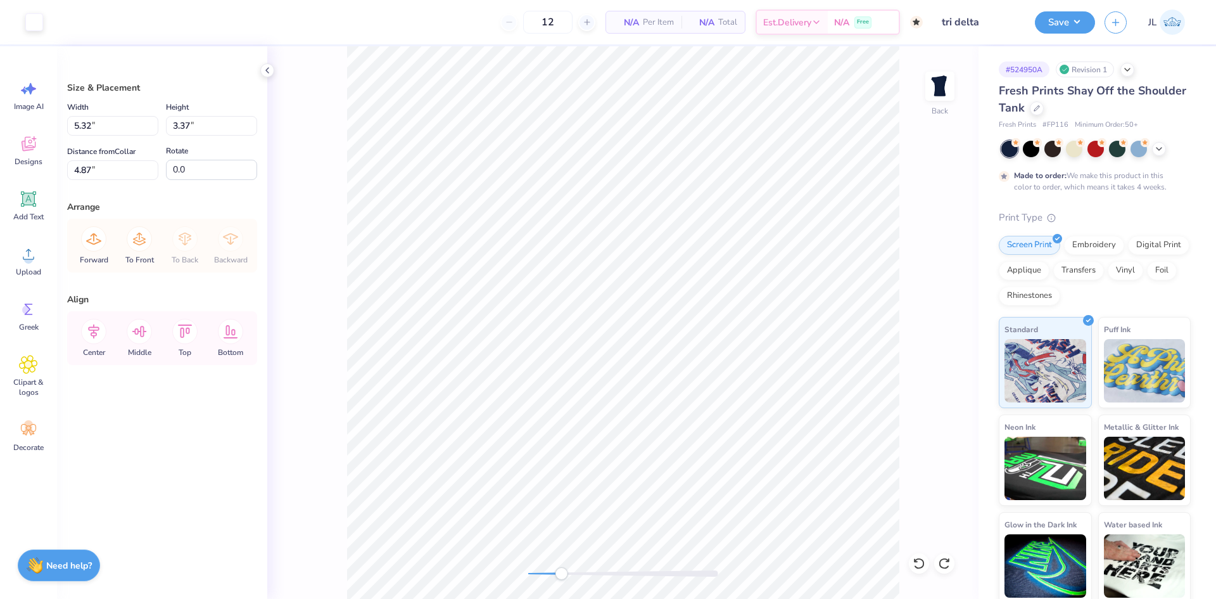
type input "6.48"
type input "4.10"
click at [599, 415] on li "Group" at bounding box center [614, 421] width 99 height 25
click at [477, 548] on div "Back" at bounding box center [623, 322] width 712 height 552
type input "9.00"
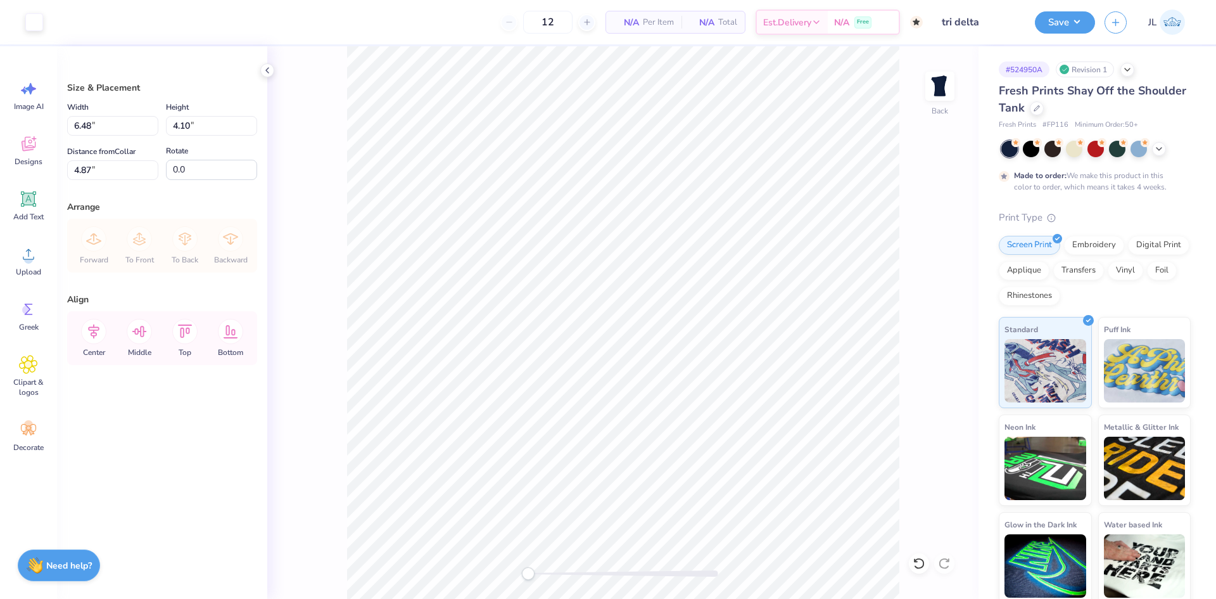
type input "5.97"
type input "3.00"
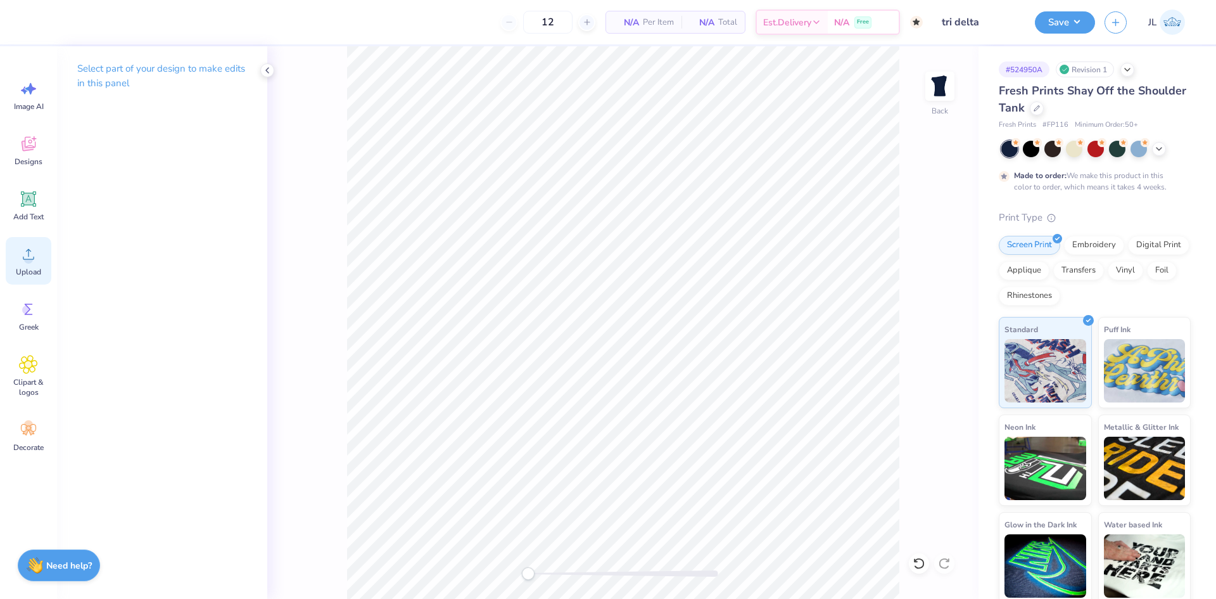
click at [30, 262] on circle at bounding box center [28, 259] width 9 height 9
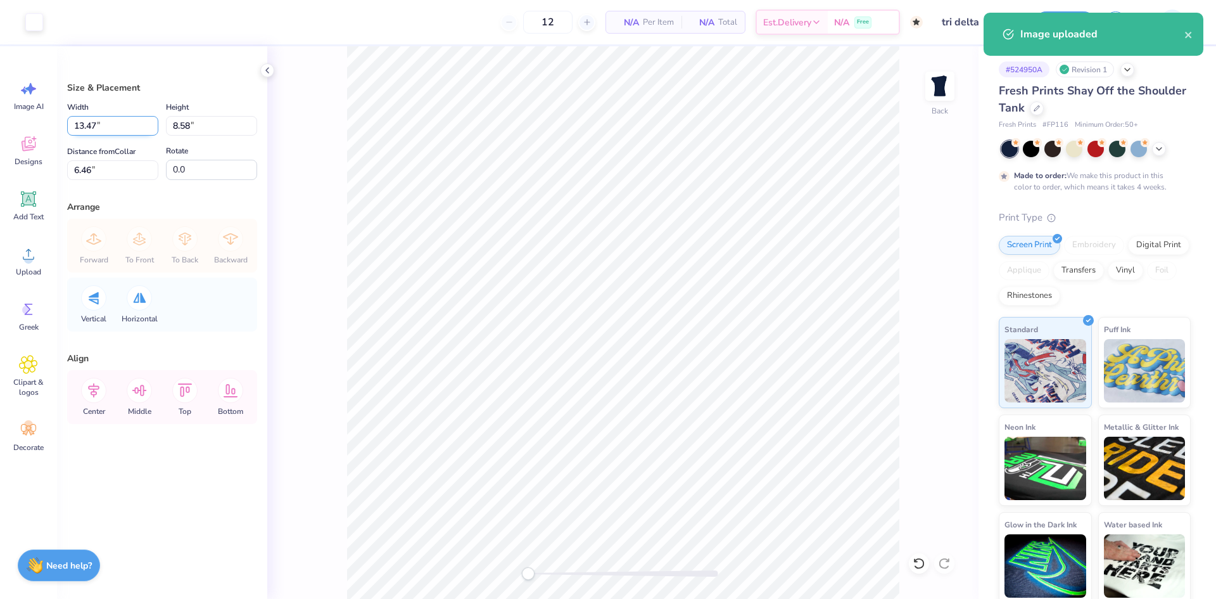
click at [88, 128] on input "13.47" at bounding box center [112, 126] width 91 height 20
type input "9.00"
type input "5.73"
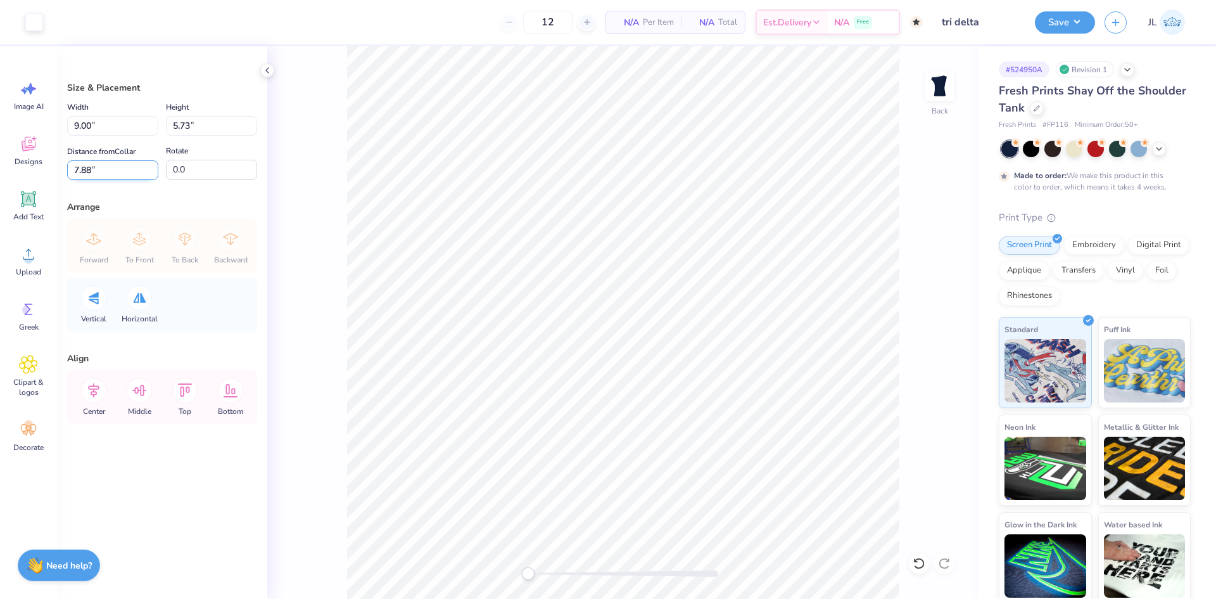
click at [82, 171] on input "7.88" at bounding box center [112, 170] width 91 height 20
type input "3"
click at [79, 124] on input "9.00" at bounding box center [112, 126] width 91 height 20
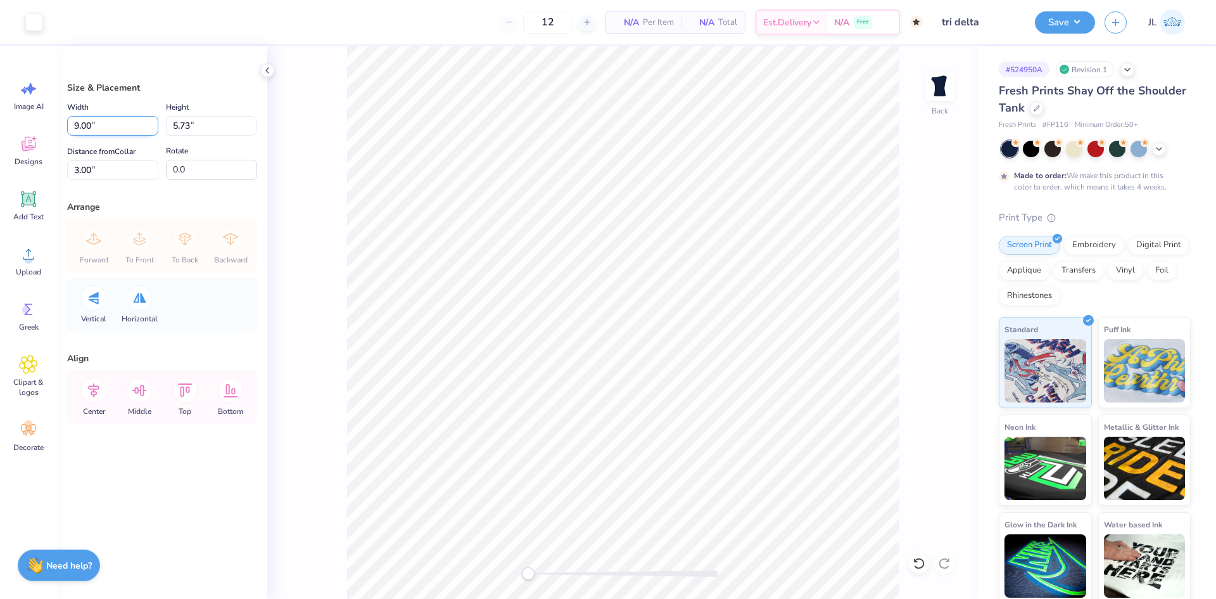
type input "1"
type input "9"
click at [89, 123] on input "9.00" at bounding box center [112, 126] width 91 height 20
type input "10.00"
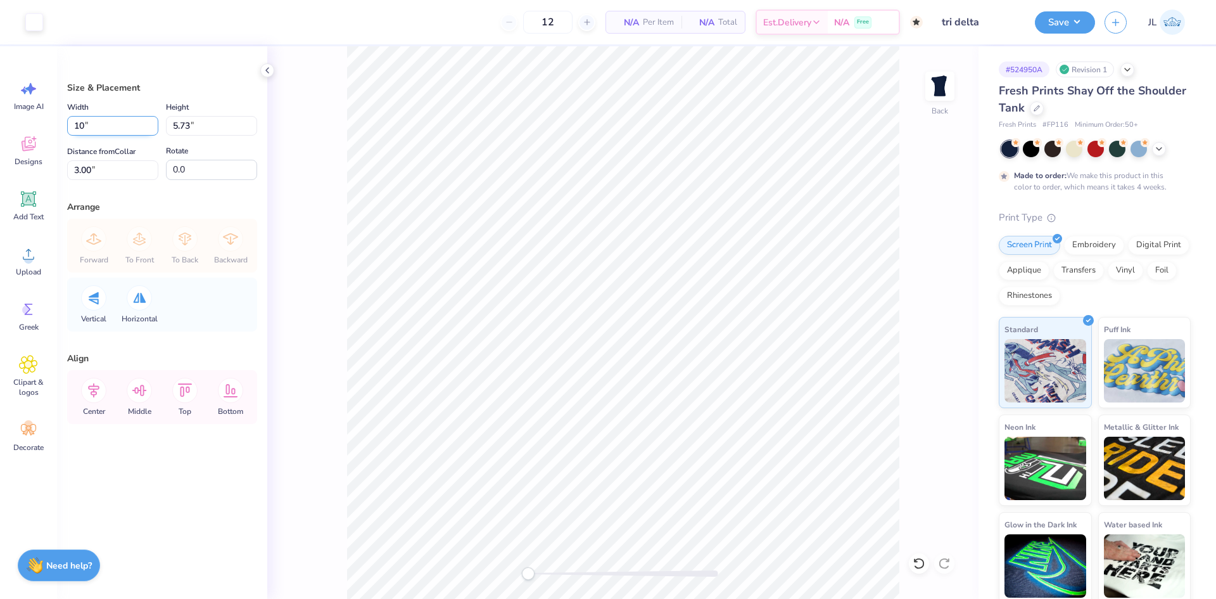
type input "6.37"
type input "2.68"
click at [75, 174] on input "2.68" at bounding box center [112, 170] width 91 height 20
click at [84, 134] on input "10.00" at bounding box center [112, 126] width 91 height 20
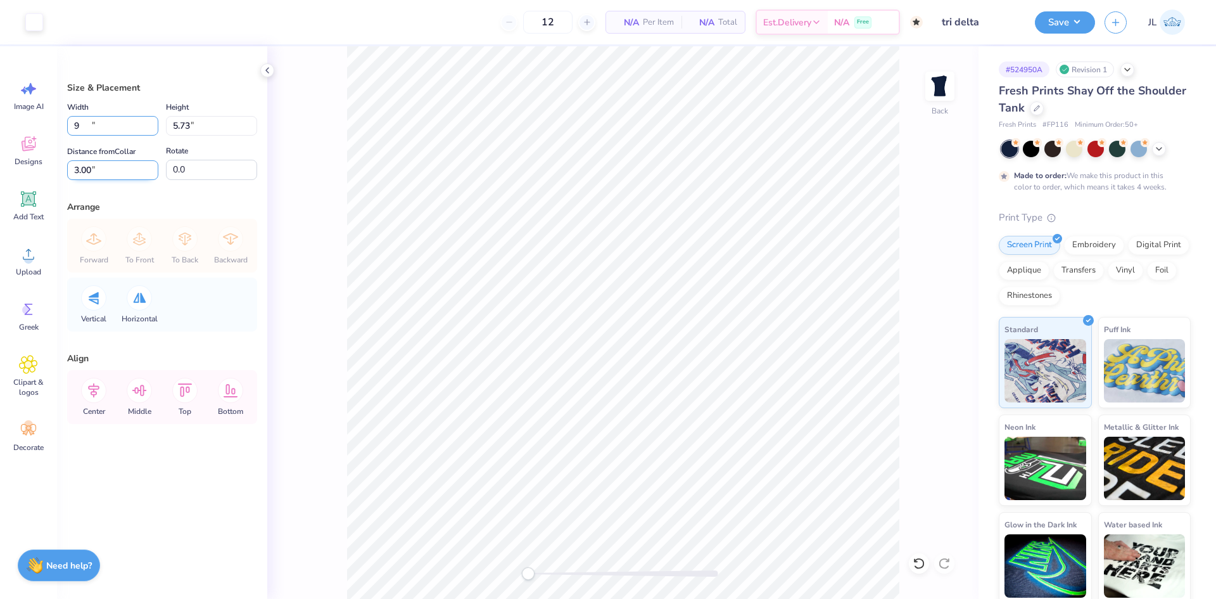
type input "9.00"
type input "5.73"
click at [101, 177] on input "3.00" at bounding box center [112, 170] width 91 height 20
click at [84, 175] on input "3.00" at bounding box center [112, 170] width 91 height 20
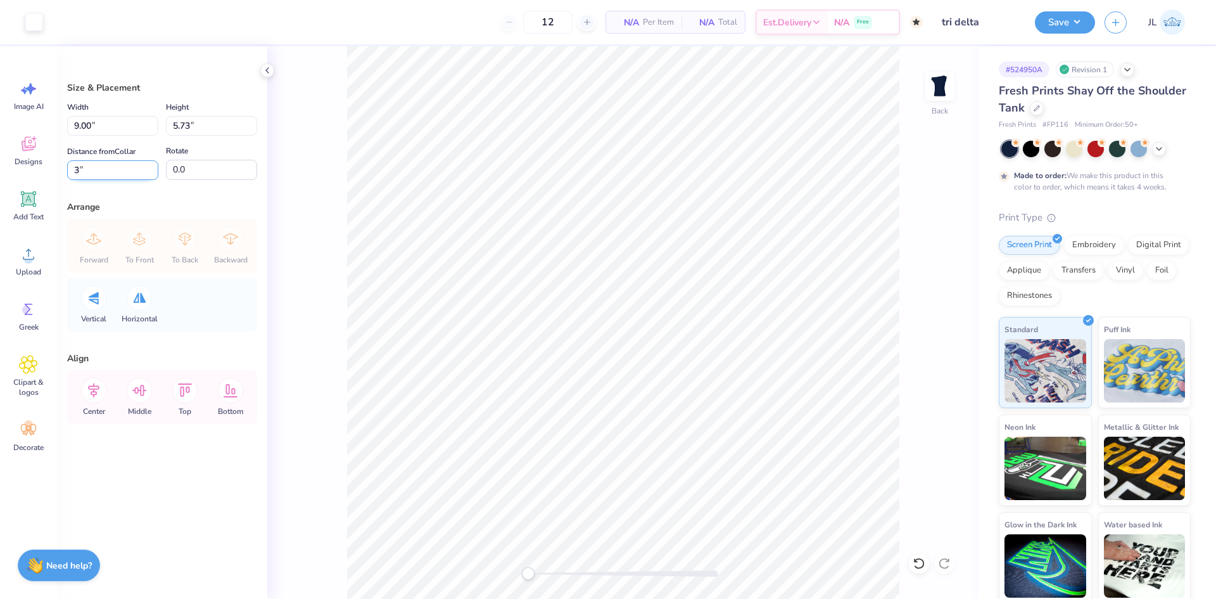
type input "3"
click at [337, 204] on div "Back" at bounding box center [623, 322] width 712 height 552
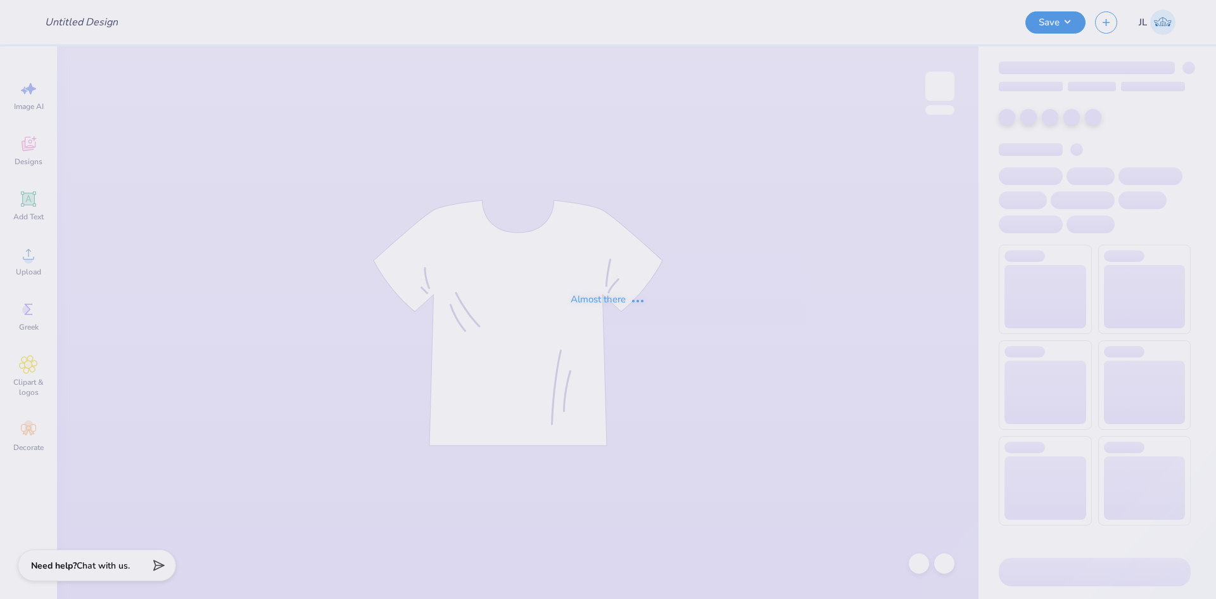
type input "Rush Shirts for Sigma Alpha Epsilon"
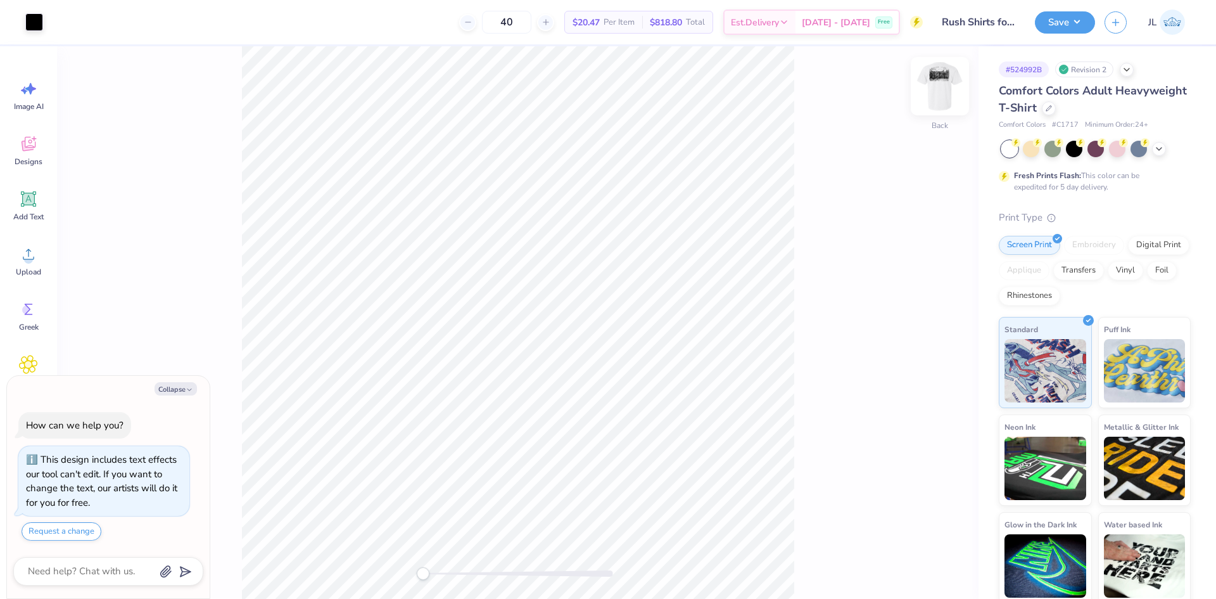
click at [944, 94] on img at bounding box center [940, 86] width 51 height 51
type textarea "x"
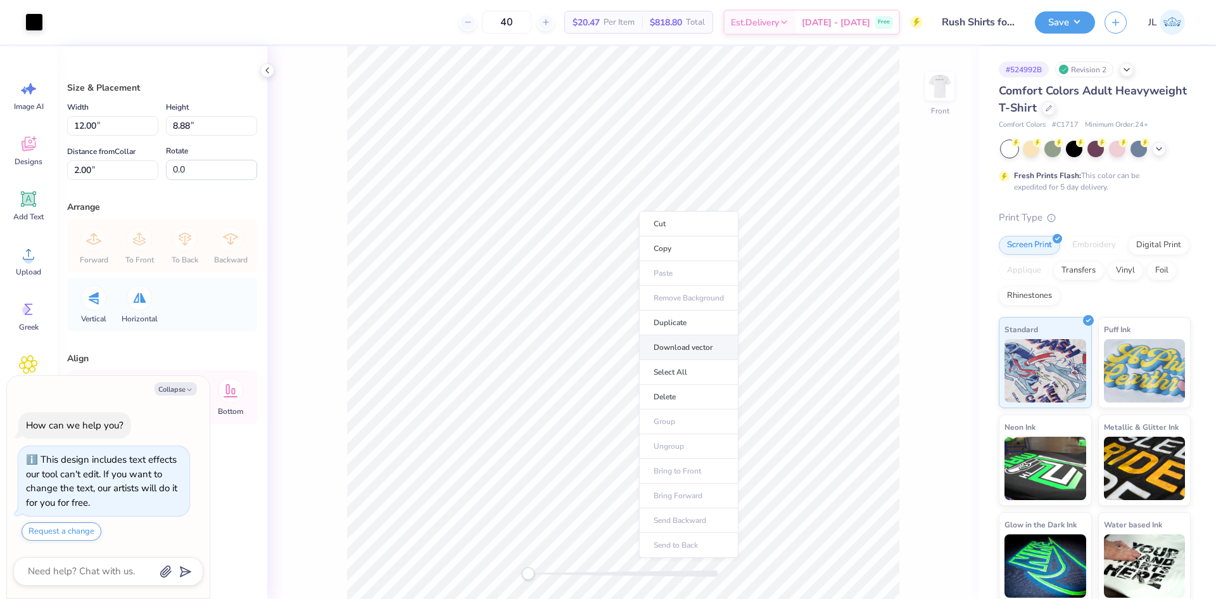
click at [691, 350] on li "Download vector" at bounding box center [688, 347] width 99 height 25
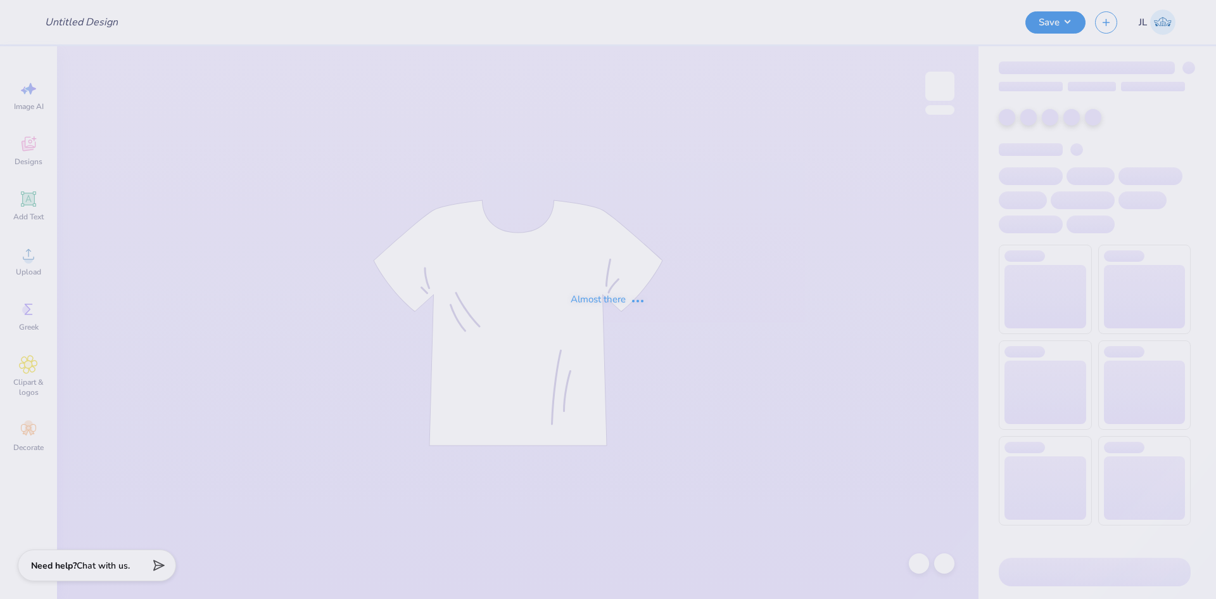
type input "Rush Shirts for Sigma Alpha Epsilon"
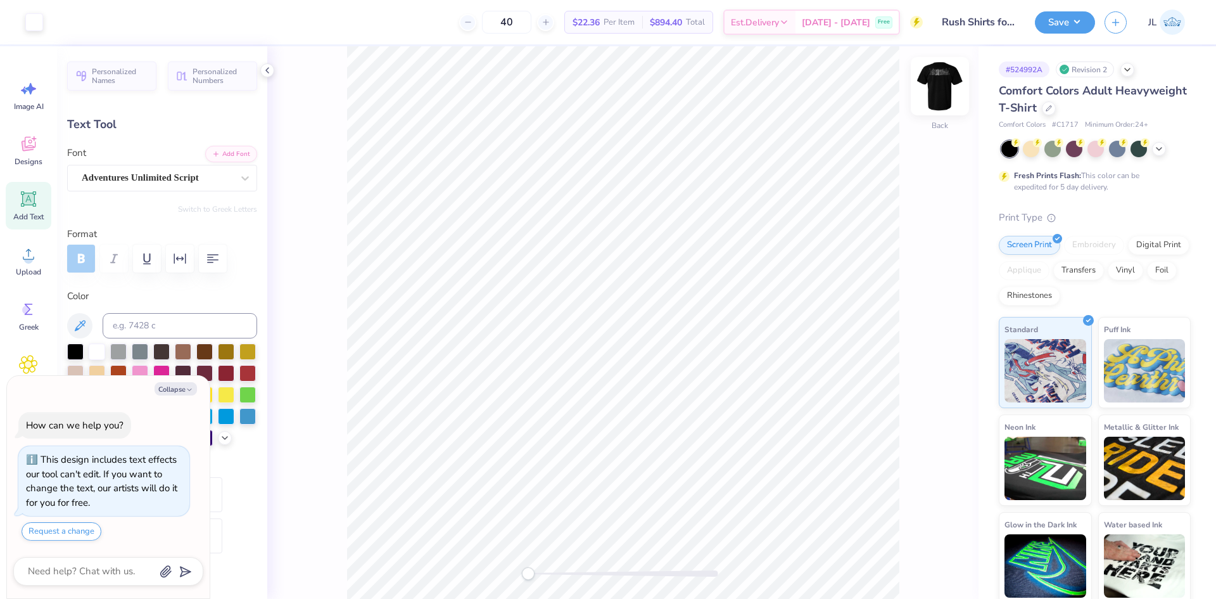
click at [931, 91] on img at bounding box center [940, 86] width 51 height 51
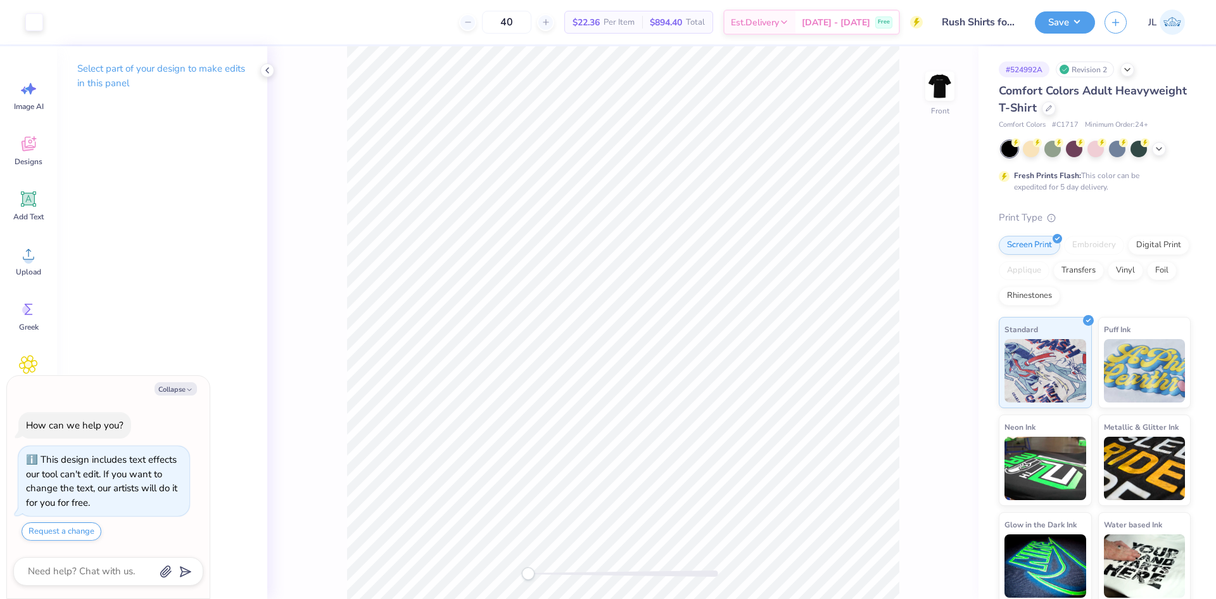
type textarea "x"
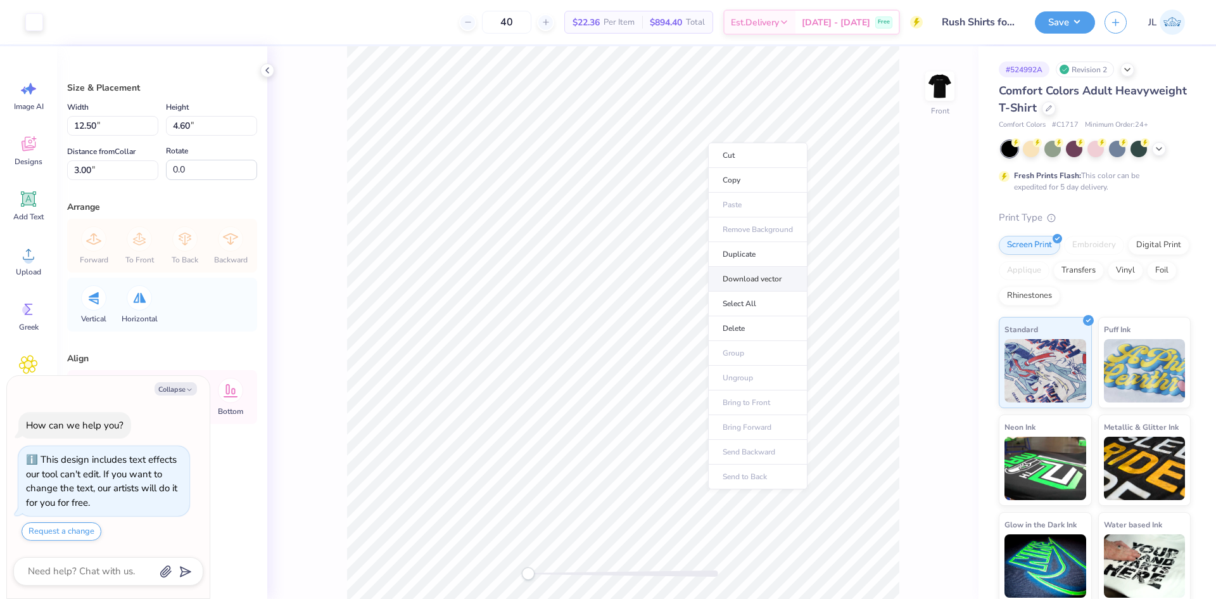
click at [732, 281] on li "Download vector" at bounding box center [757, 279] width 99 height 25
